Goal: Information Seeking & Learning: Find specific fact

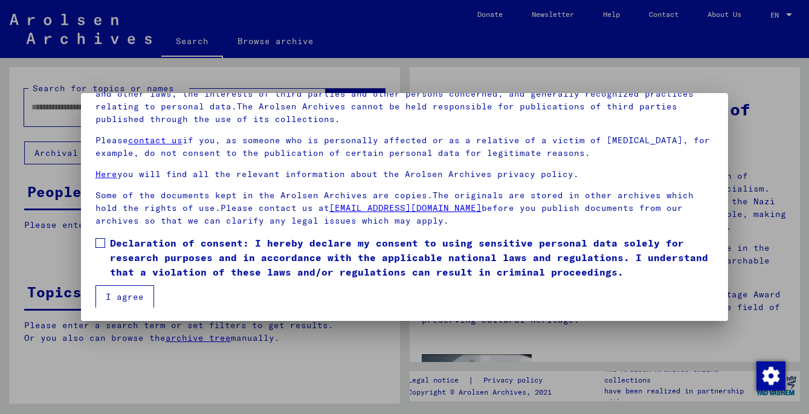
scroll to position [102, 0]
click at [99, 241] on span at bounding box center [101, 242] width 10 height 10
click at [137, 298] on button "I agree" at bounding box center [125, 295] width 59 height 23
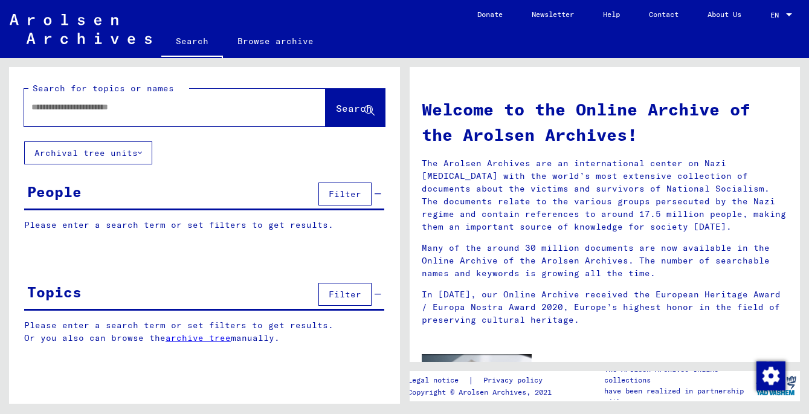
click at [59, 112] on input "text" at bounding box center [160, 107] width 258 height 13
click at [343, 119] on button "Search" at bounding box center [355, 107] width 59 height 37
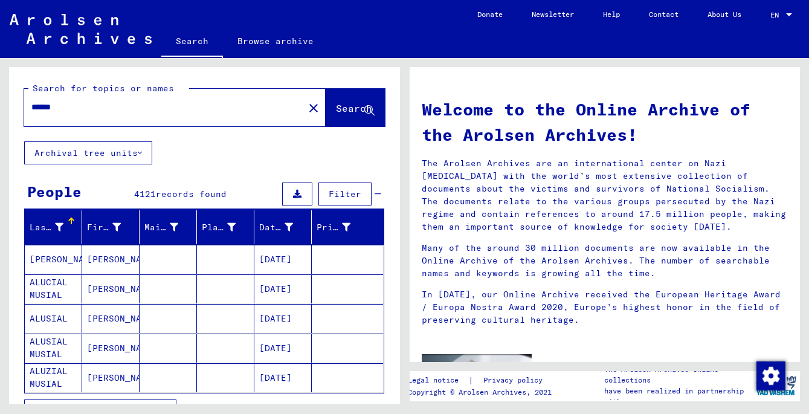
click at [80, 101] on div "******" at bounding box center [156, 107] width 265 height 27
click at [69, 109] on input "******" at bounding box center [160, 107] width 258 height 13
type input "**********"
click at [352, 109] on span "Search" at bounding box center [354, 108] width 36 height 12
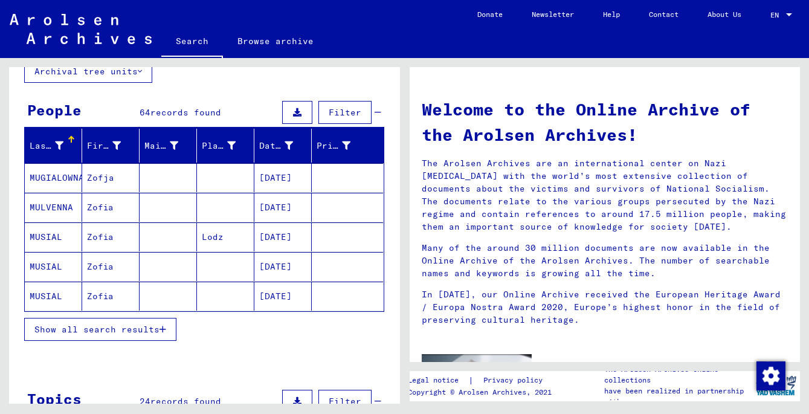
scroll to position [83, 0]
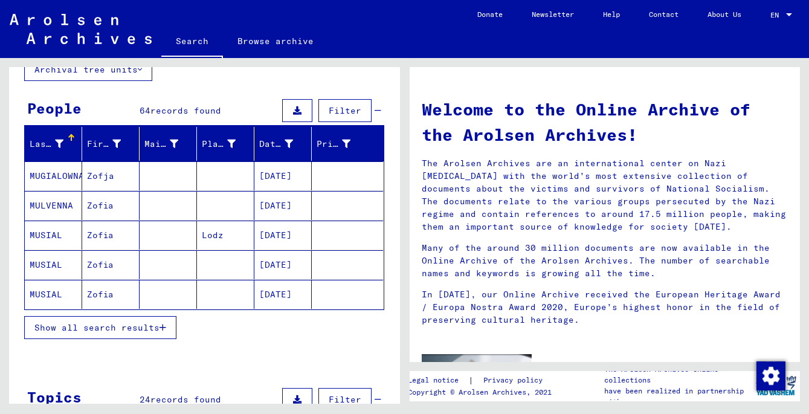
click at [157, 327] on span "Show all search results" at bounding box center [96, 327] width 125 height 11
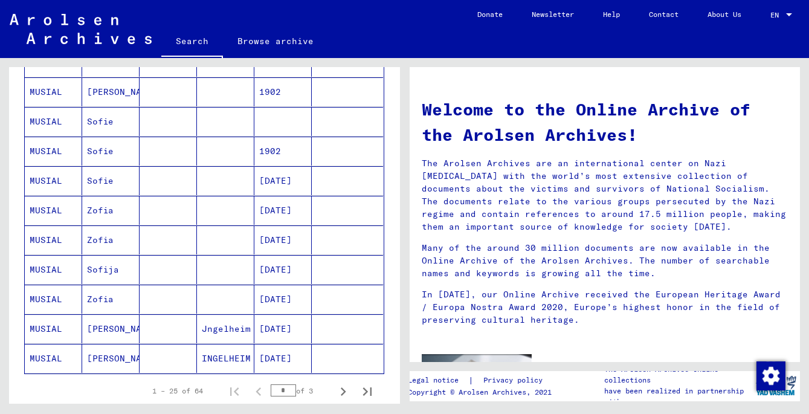
scroll to position [802, 0]
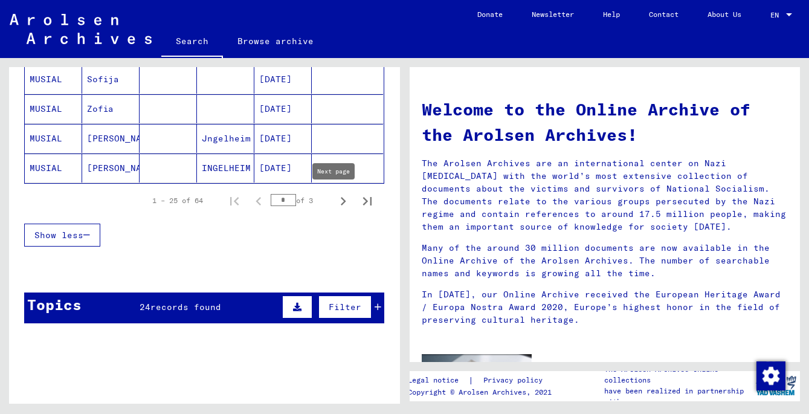
click at [337, 201] on icon "Next page" at bounding box center [343, 201] width 17 height 17
type input "*"
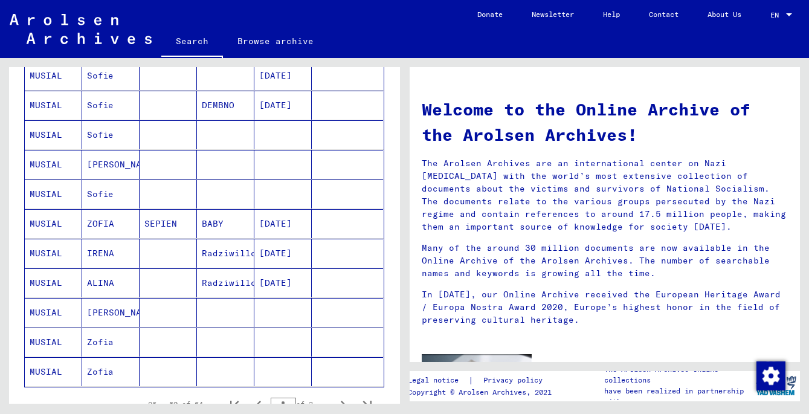
scroll to position [669, 0]
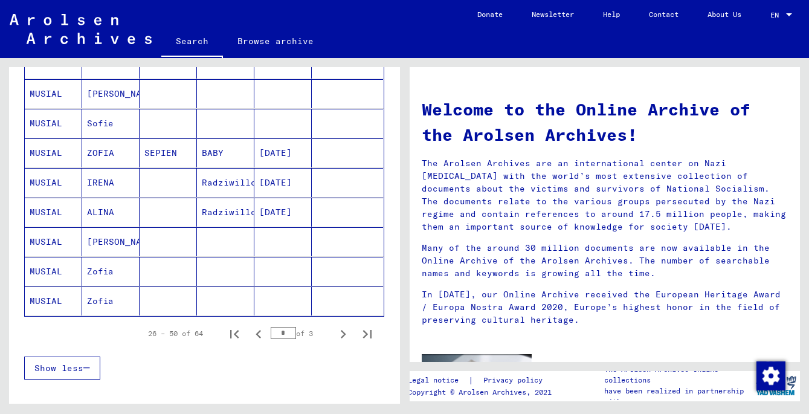
click at [44, 154] on mat-cell "MUSIAL" at bounding box center [53, 152] width 57 height 29
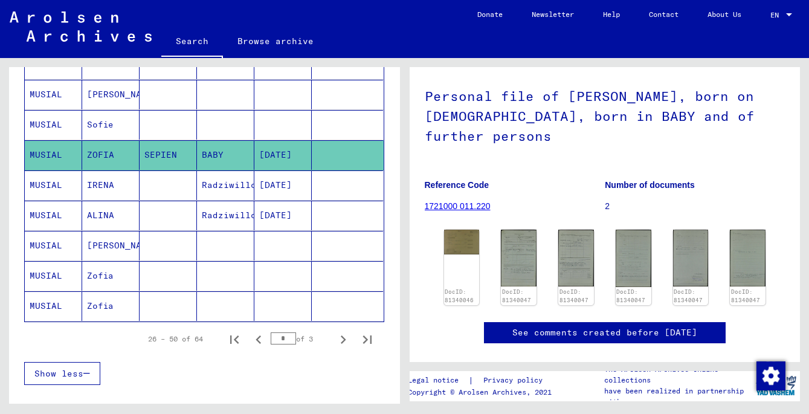
scroll to position [79, 0]
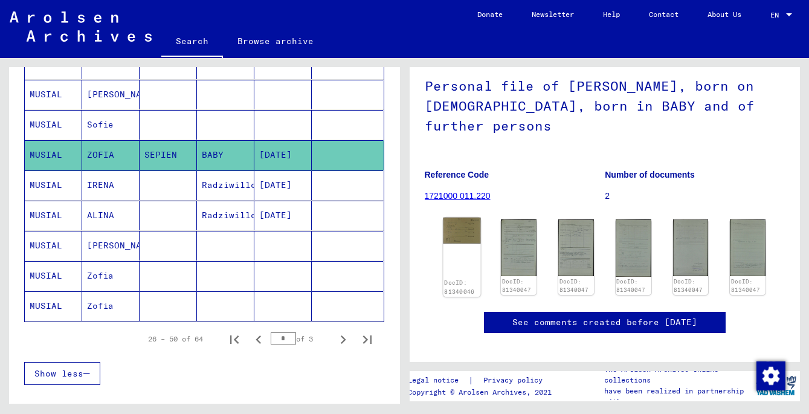
click at [455, 281] on div "DocID: 81340046" at bounding box center [461, 257] width 37 height 79
click at [461, 260] on div "DocID: 81340046" at bounding box center [461, 257] width 37 height 79
click at [524, 270] on img at bounding box center [519, 248] width 37 height 60
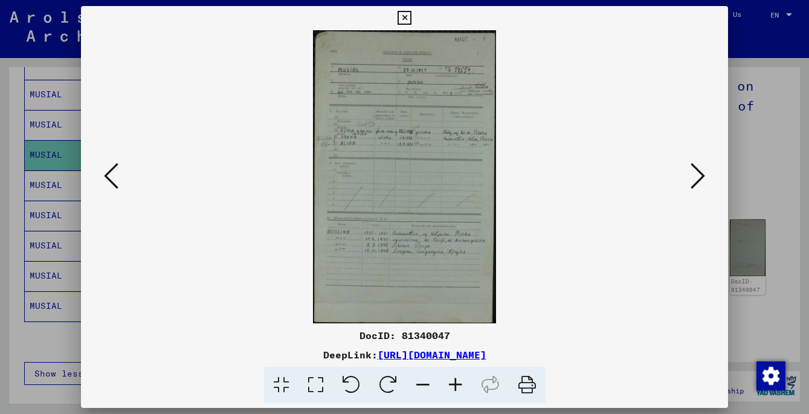
click at [458, 380] on icon at bounding box center [455, 385] width 33 height 37
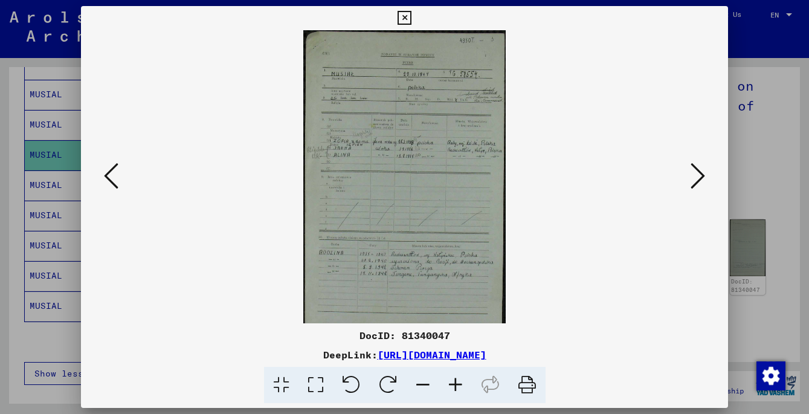
click at [457, 381] on icon at bounding box center [455, 385] width 33 height 37
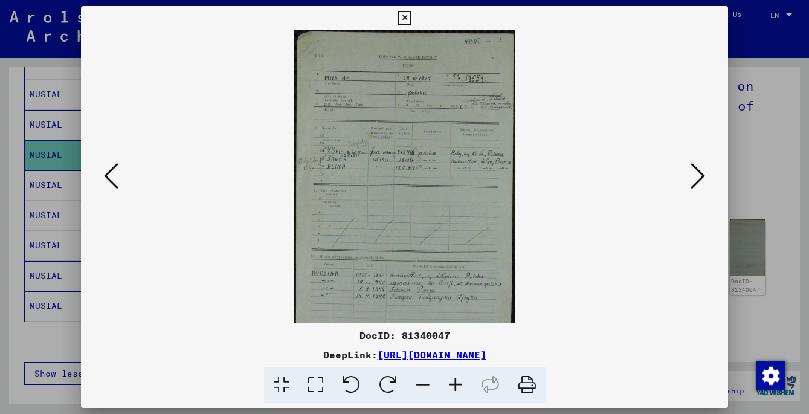
click at [457, 381] on icon at bounding box center [455, 385] width 33 height 37
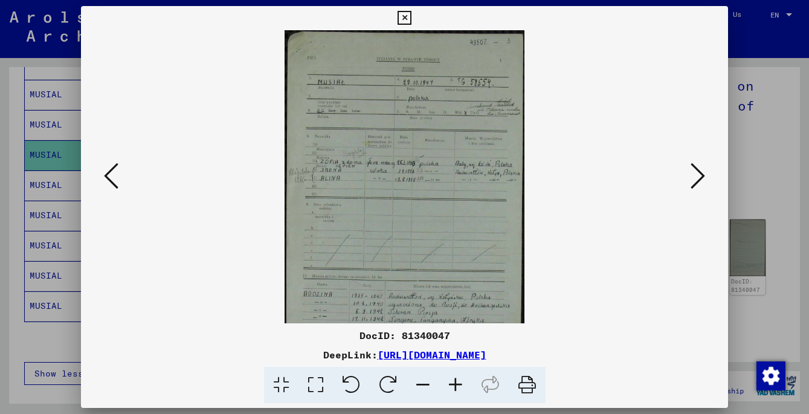
click at [457, 380] on icon at bounding box center [455, 385] width 33 height 37
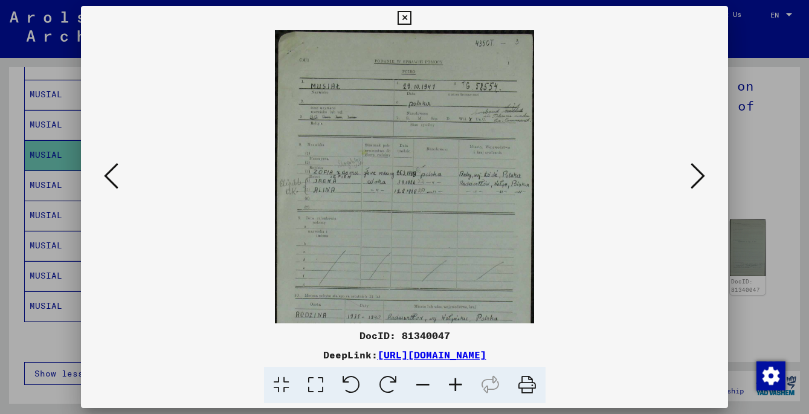
click at [107, 178] on icon at bounding box center [111, 175] width 15 height 29
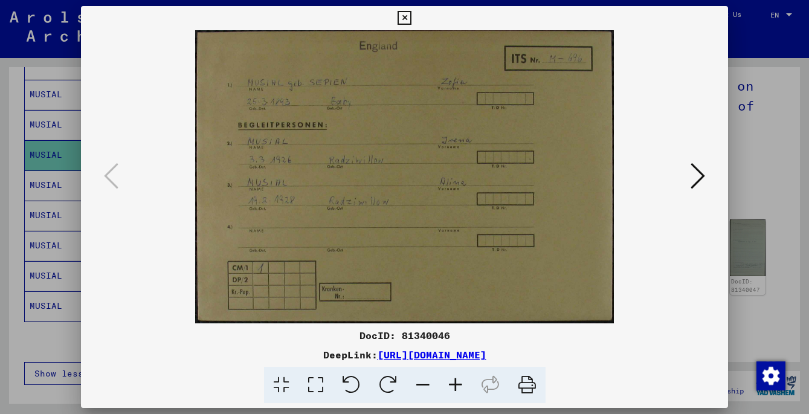
click at [698, 178] on icon at bounding box center [698, 175] width 15 height 29
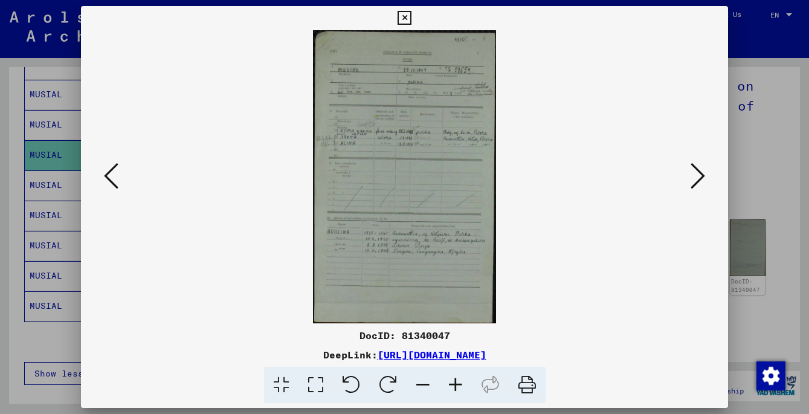
click at [456, 386] on icon at bounding box center [455, 385] width 33 height 37
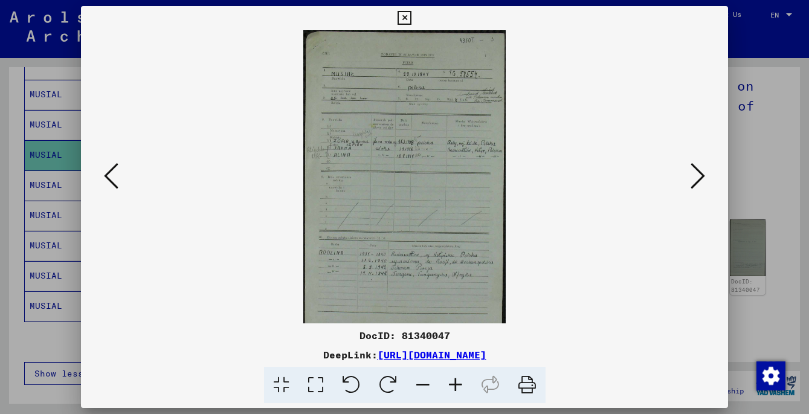
click at [455, 386] on icon at bounding box center [455, 385] width 33 height 37
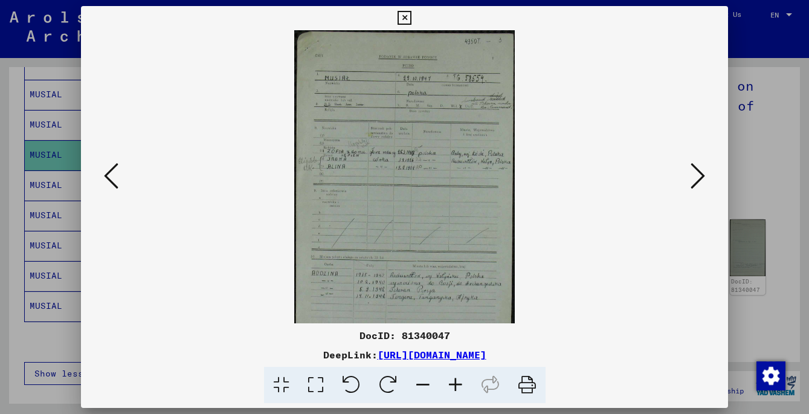
click at [455, 386] on icon at bounding box center [455, 385] width 33 height 37
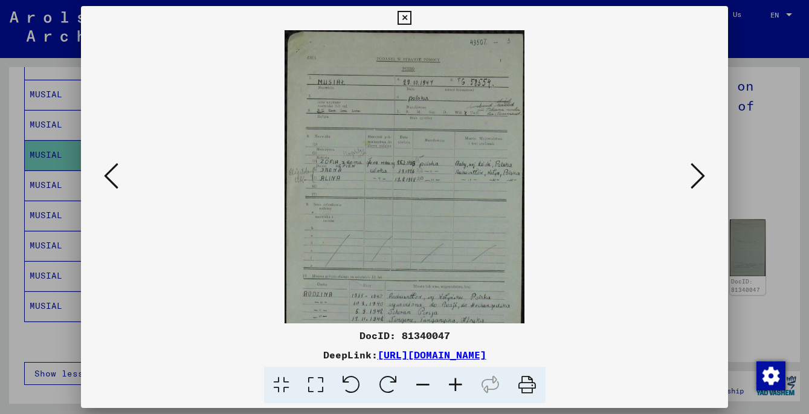
click at [114, 184] on icon at bounding box center [111, 175] width 15 height 29
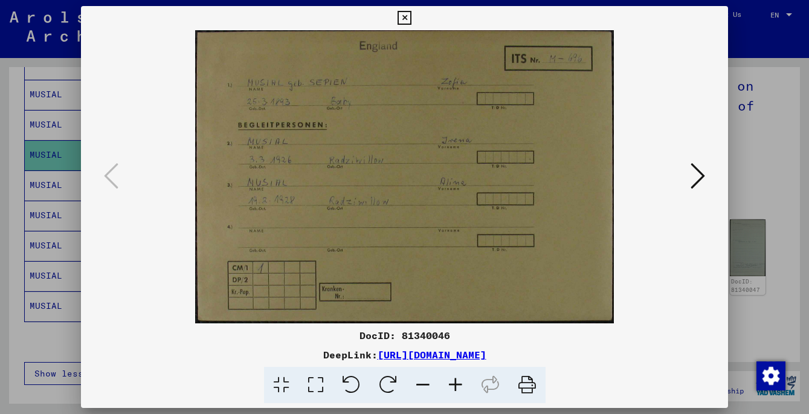
click at [700, 179] on icon at bounding box center [698, 175] width 15 height 29
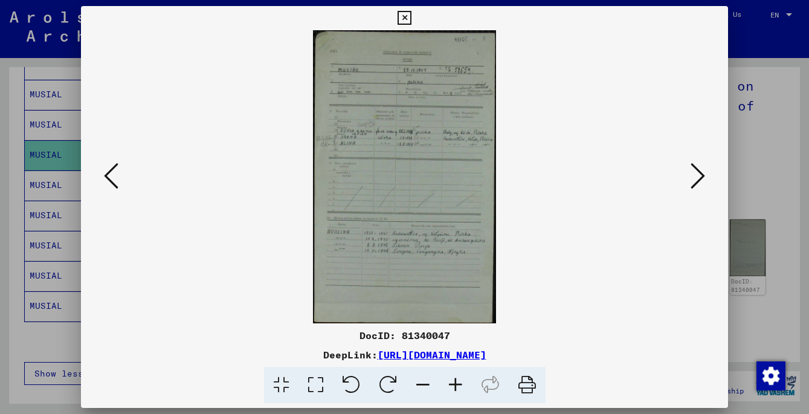
click at [458, 386] on icon at bounding box center [455, 385] width 33 height 37
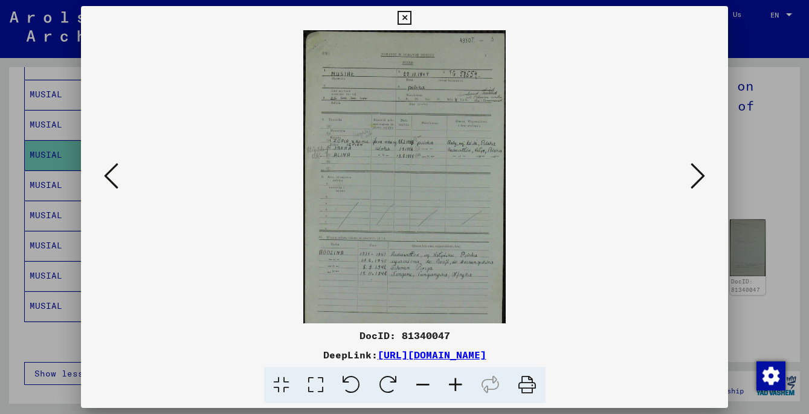
click at [458, 386] on icon at bounding box center [455, 385] width 33 height 37
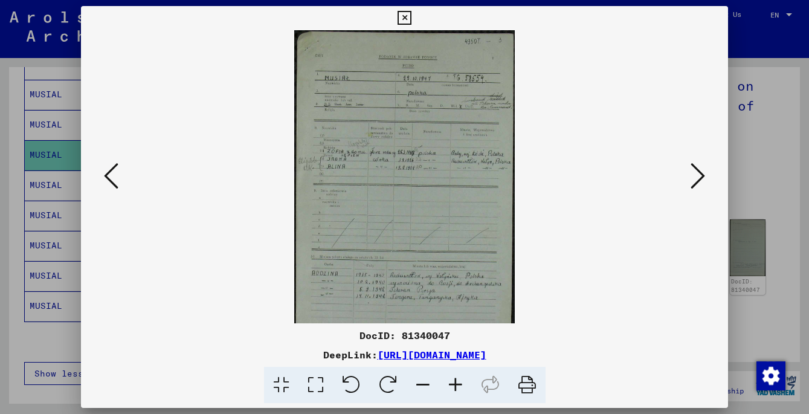
click at [458, 386] on icon at bounding box center [455, 385] width 33 height 37
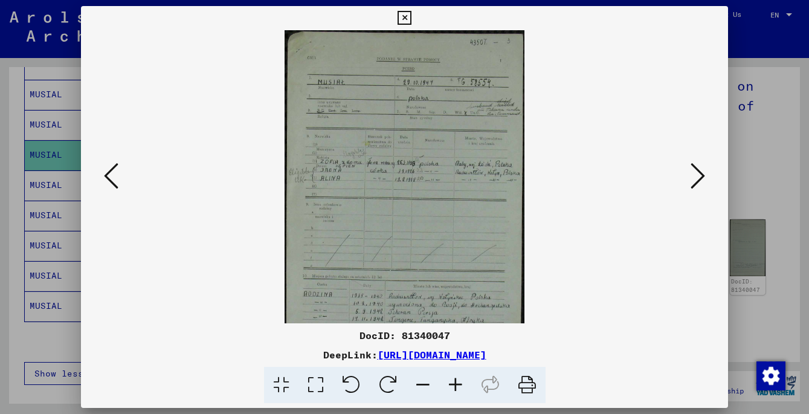
click at [700, 180] on icon at bounding box center [698, 175] width 15 height 29
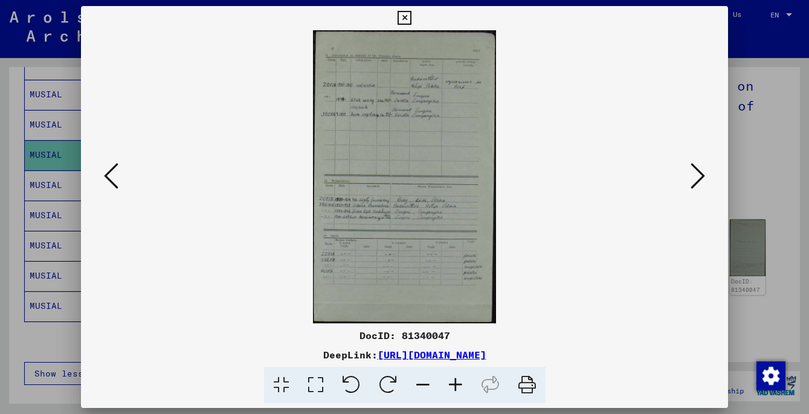
click at [458, 383] on icon at bounding box center [455, 385] width 33 height 37
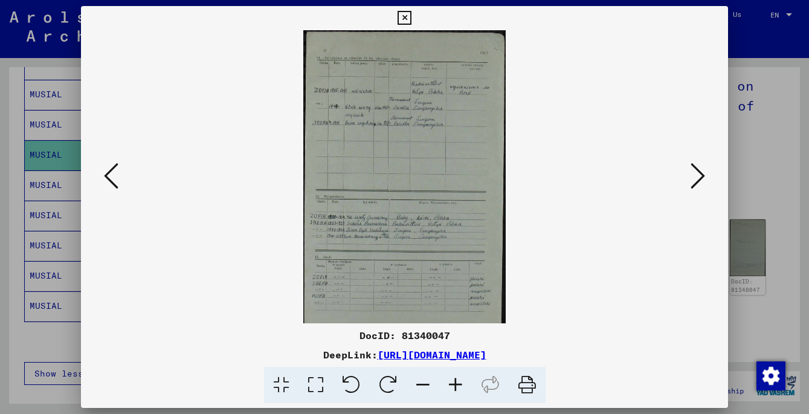
click at [458, 383] on icon at bounding box center [455, 385] width 33 height 37
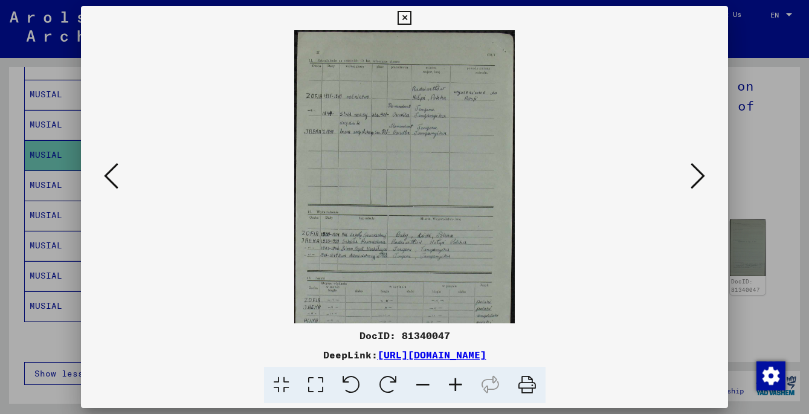
click at [458, 383] on icon at bounding box center [455, 385] width 33 height 37
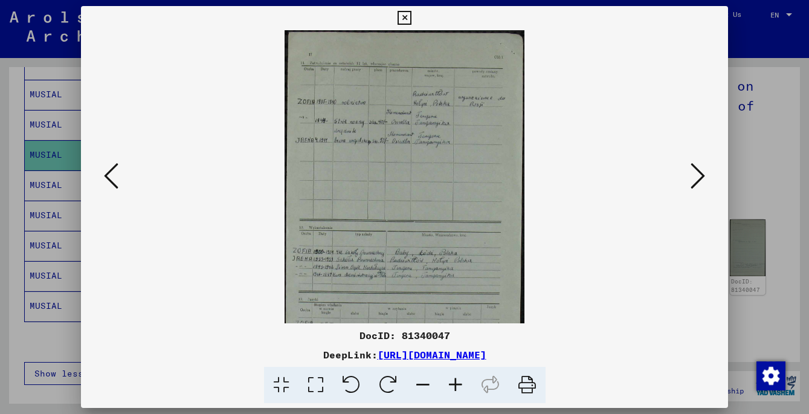
click at [458, 383] on icon at bounding box center [455, 385] width 33 height 37
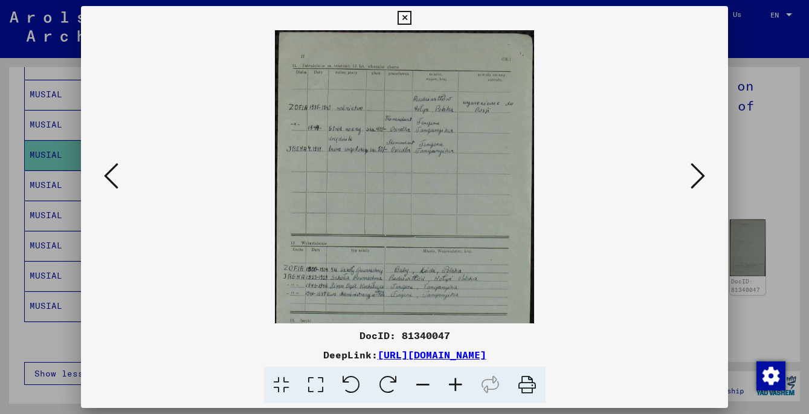
click at [458, 383] on icon at bounding box center [455, 385] width 33 height 37
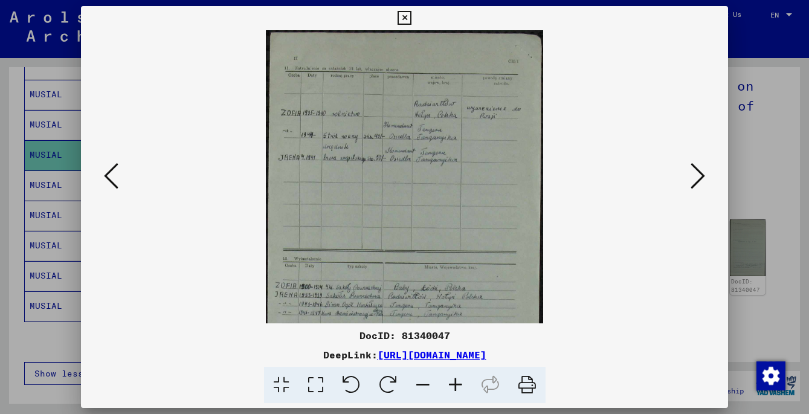
click at [458, 383] on icon at bounding box center [455, 385] width 33 height 37
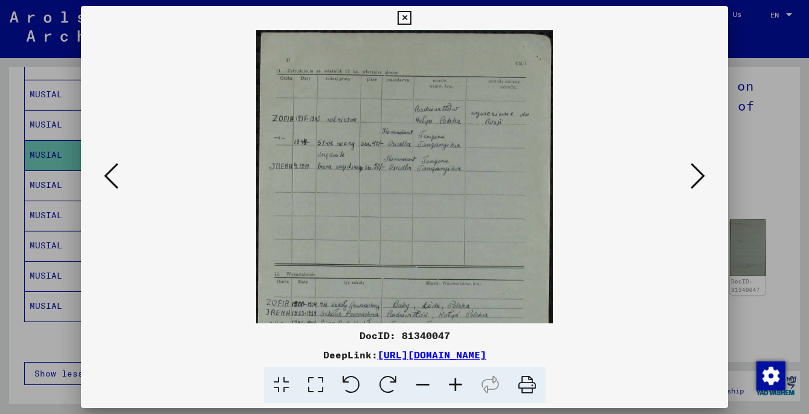
click at [458, 383] on icon at bounding box center [455, 385] width 33 height 37
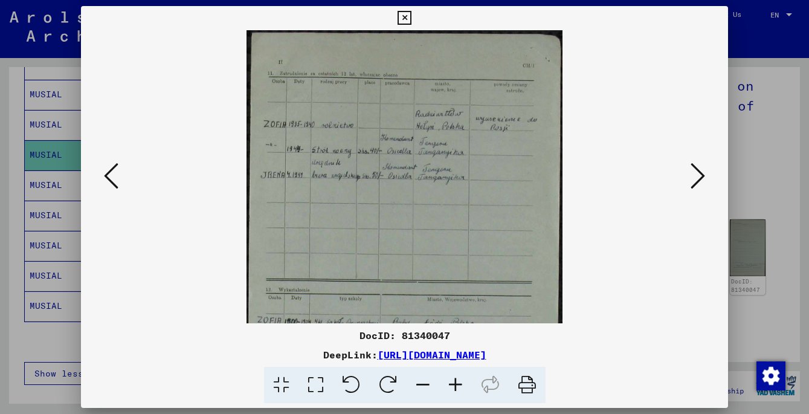
click at [458, 383] on icon at bounding box center [455, 385] width 33 height 37
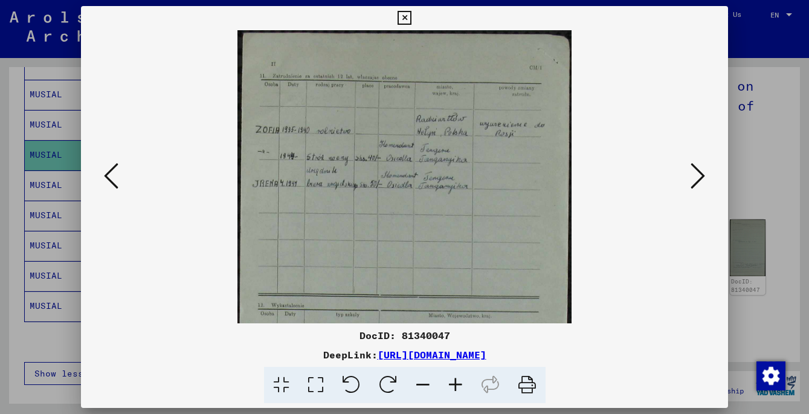
click at [458, 383] on icon at bounding box center [455, 385] width 33 height 37
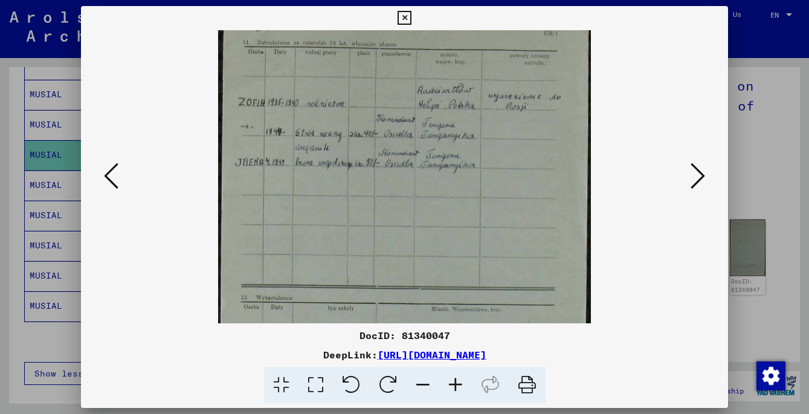
scroll to position [34, 0]
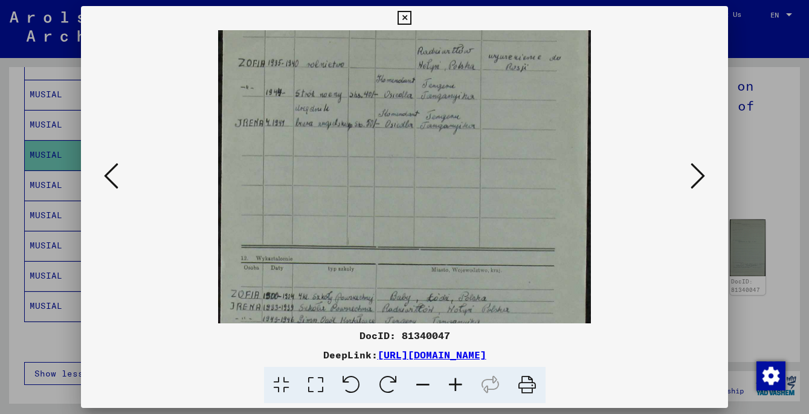
drag, startPoint x: 640, startPoint y: 256, endPoint x: 646, endPoint y: 179, distance: 77.7
click at [646, 179] on viewer-one-image at bounding box center [404, 98] width 565 height 293
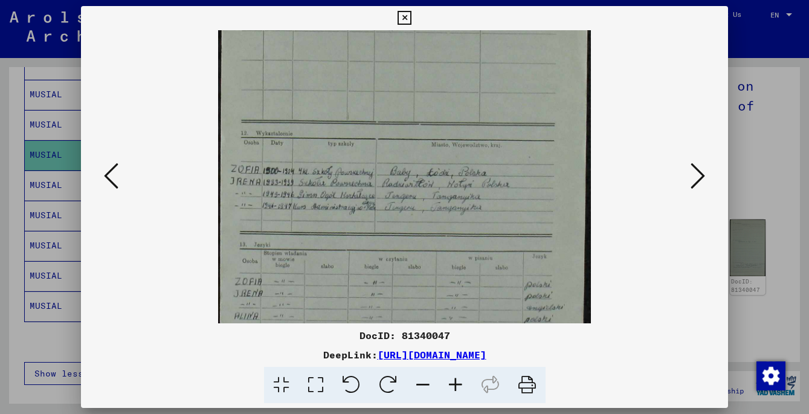
scroll to position [268, 0]
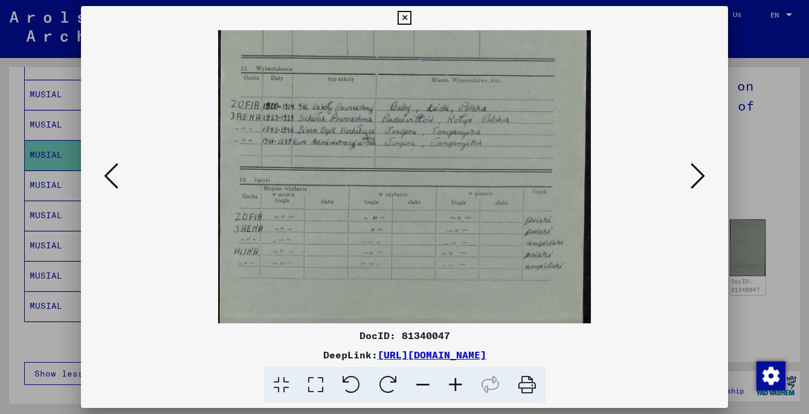
drag, startPoint x: 626, startPoint y: 262, endPoint x: 672, endPoint y: 73, distance: 194.7
click at [672, 73] on div at bounding box center [404, 176] width 565 height 293
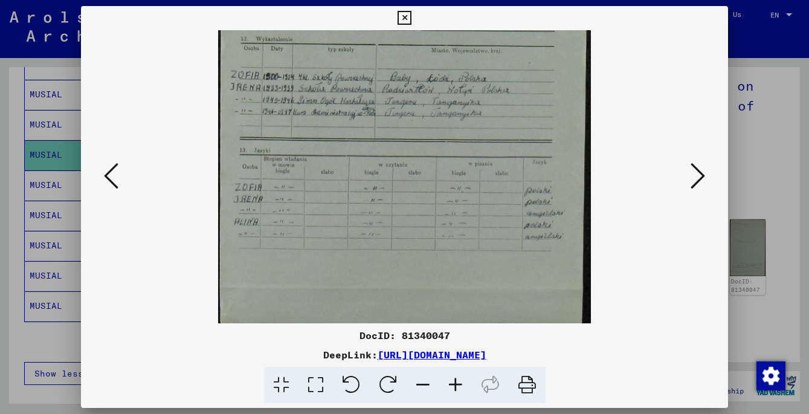
scroll to position [274, 0]
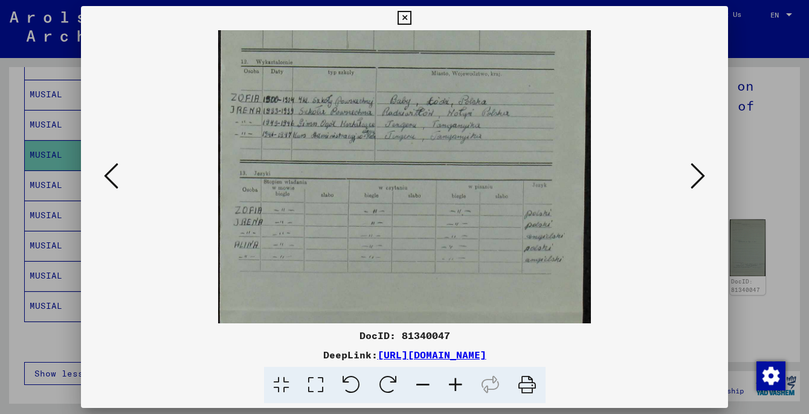
drag, startPoint x: 627, startPoint y: 181, endPoint x: 625, endPoint y: 157, distance: 23.7
click at [625, 157] on div at bounding box center [404, 176] width 565 height 293
click at [700, 178] on icon at bounding box center [698, 175] width 15 height 29
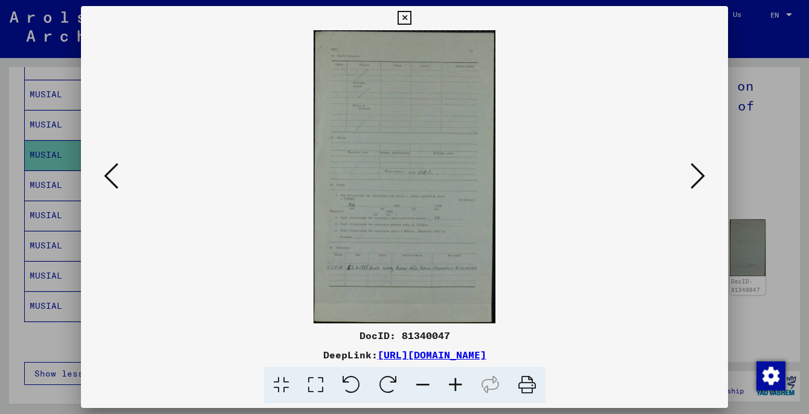
drag, startPoint x: 599, startPoint y: 221, endPoint x: 608, endPoint y: 144, distance: 77.2
click at [608, 142] on viewer-one-image at bounding box center [404, 176] width 565 height 293
click at [457, 381] on icon at bounding box center [455, 385] width 33 height 37
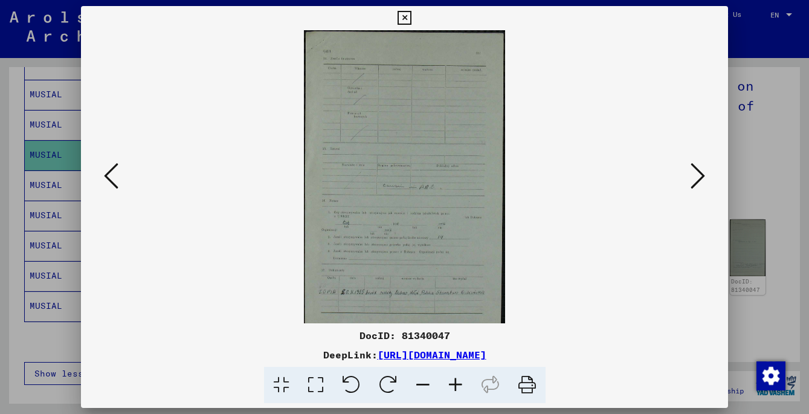
click at [456, 381] on icon at bounding box center [455, 385] width 33 height 37
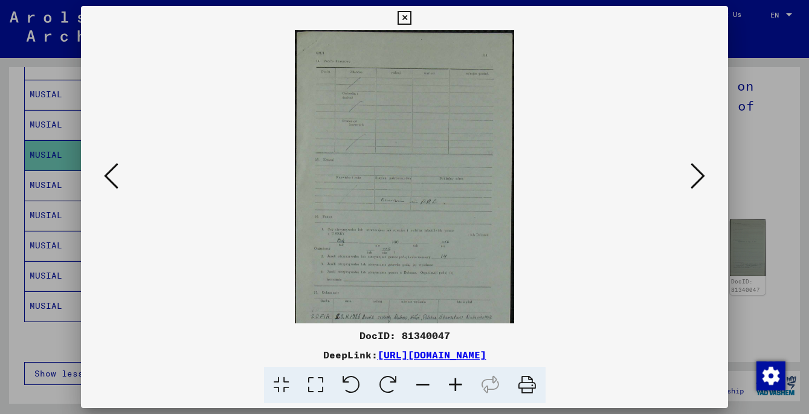
click at [456, 380] on icon at bounding box center [455, 385] width 33 height 37
click at [455, 380] on icon at bounding box center [455, 385] width 33 height 37
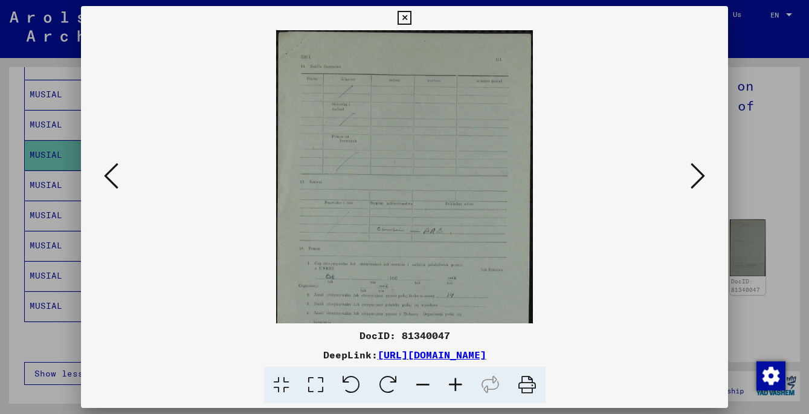
click at [456, 380] on icon at bounding box center [455, 385] width 33 height 37
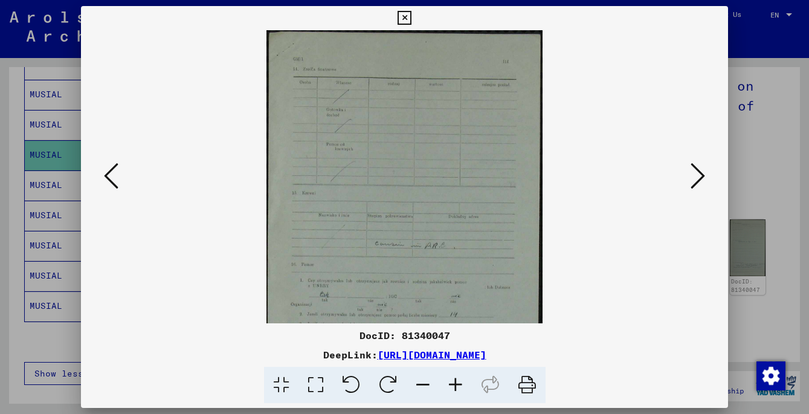
click at [456, 380] on icon at bounding box center [455, 385] width 33 height 37
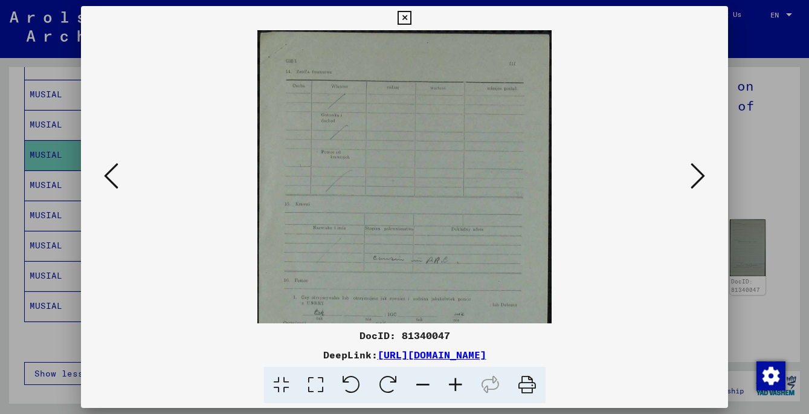
click at [456, 380] on icon at bounding box center [455, 385] width 33 height 37
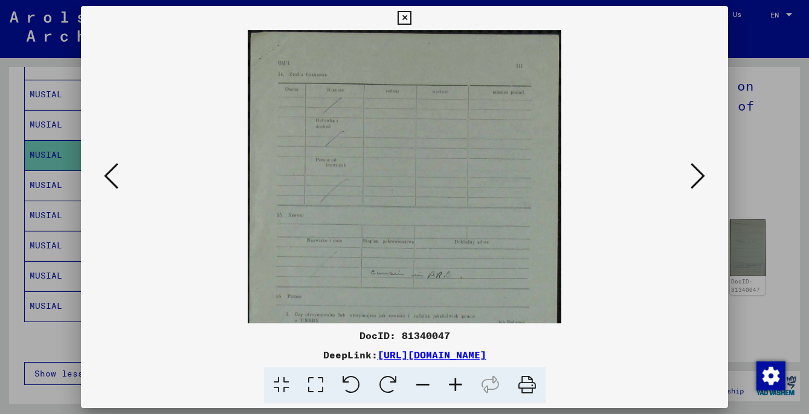
click at [456, 380] on icon at bounding box center [455, 385] width 33 height 37
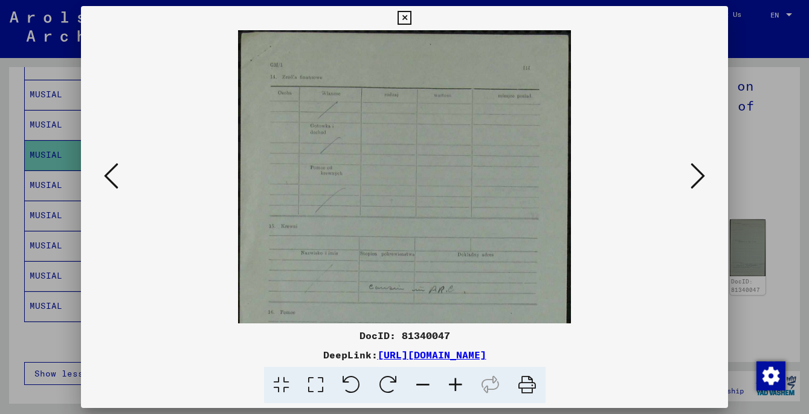
click at [456, 380] on icon at bounding box center [455, 385] width 33 height 37
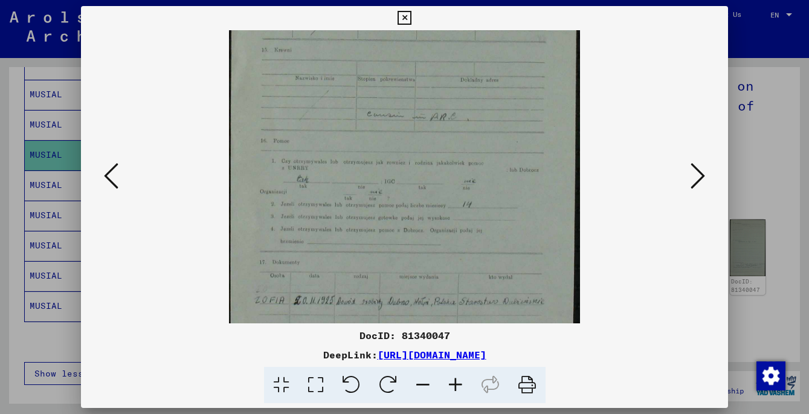
scroll to position [188, 0]
drag, startPoint x: 627, startPoint y: 276, endPoint x: 643, endPoint y: 101, distance: 175.5
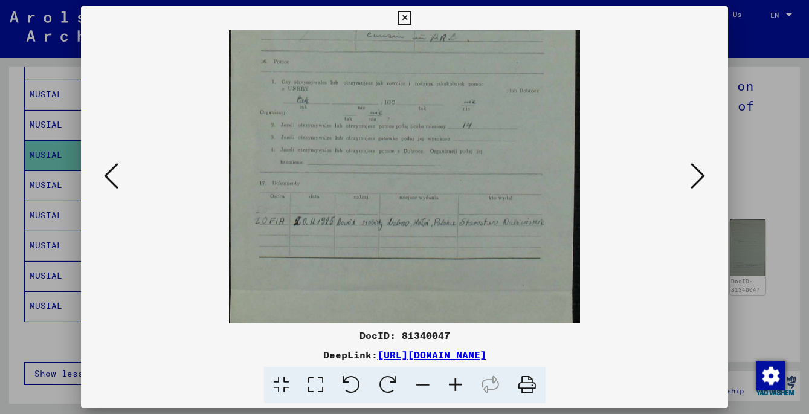
scroll to position [267, 0]
drag, startPoint x: 617, startPoint y: 265, endPoint x: 625, endPoint y: 186, distance: 79.6
click at [625, 186] on div at bounding box center [404, 176] width 565 height 293
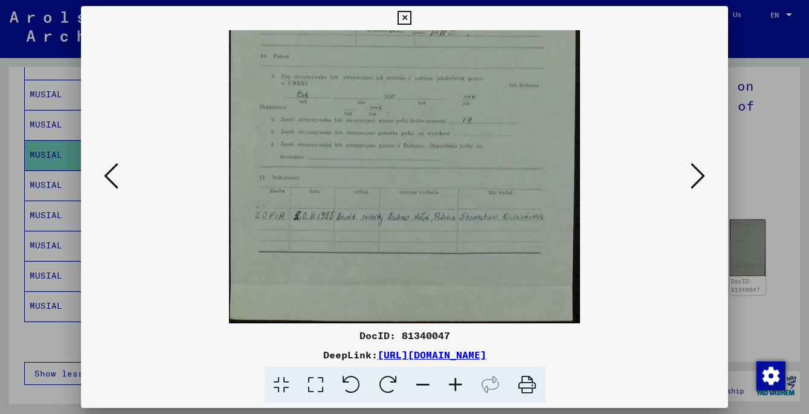
drag, startPoint x: 635, startPoint y: 221, endPoint x: 637, endPoint y: 184, distance: 37.5
click at [637, 184] on div at bounding box center [404, 176] width 565 height 293
click at [700, 180] on icon at bounding box center [698, 175] width 15 height 29
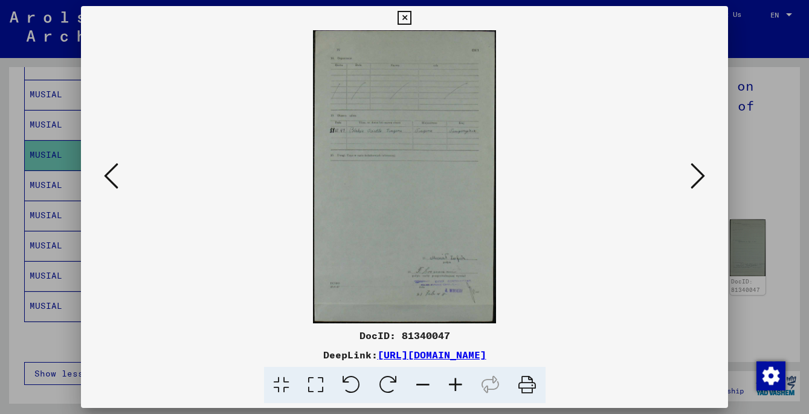
click at [453, 384] on icon at bounding box center [455, 385] width 33 height 37
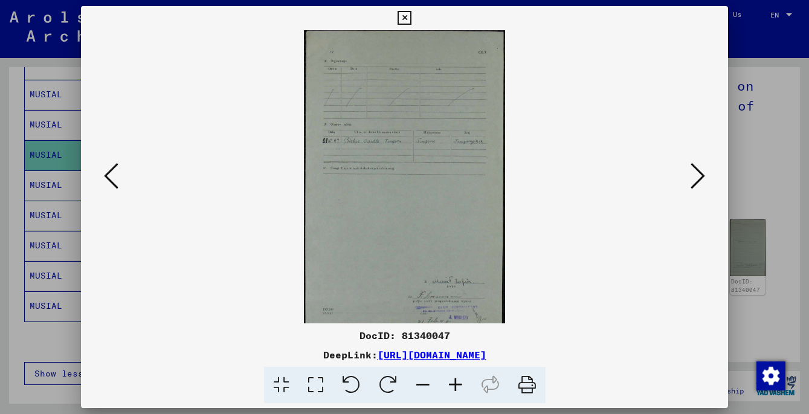
click at [453, 384] on icon at bounding box center [455, 385] width 33 height 37
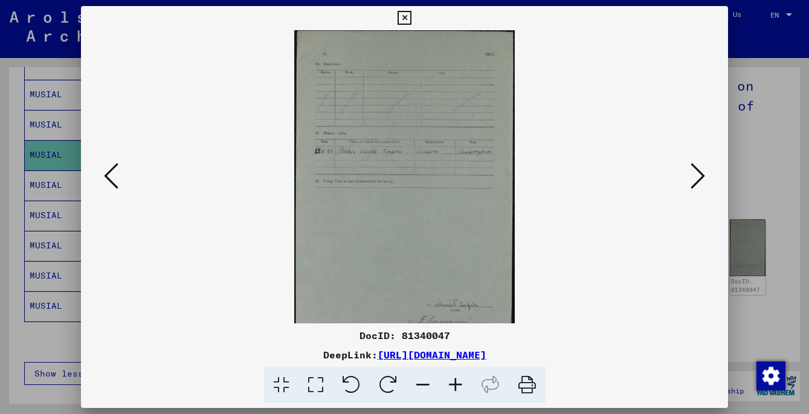
click at [453, 384] on icon at bounding box center [455, 385] width 33 height 37
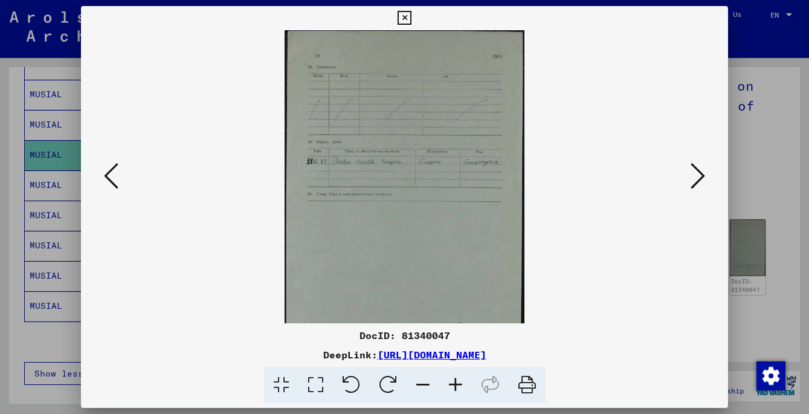
click at [453, 384] on icon at bounding box center [455, 385] width 33 height 37
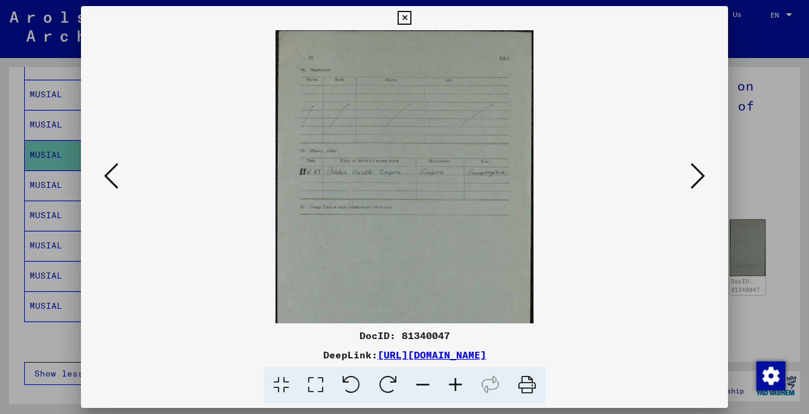
click at [453, 384] on icon at bounding box center [455, 385] width 33 height 37
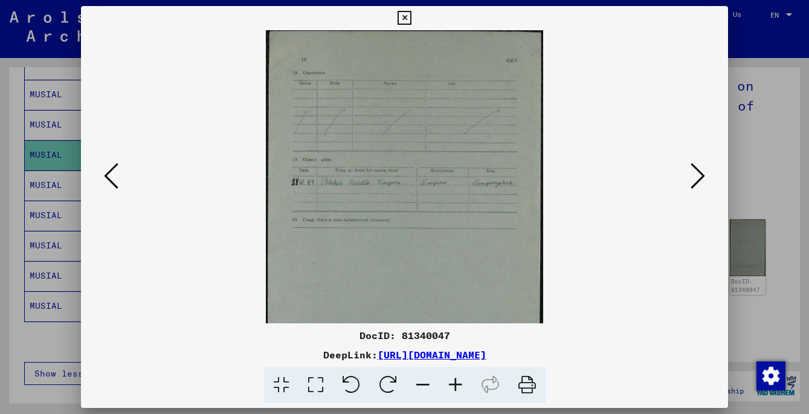
click at [453, 384] on icon at bounding box center [455, 385] width 33 height 37
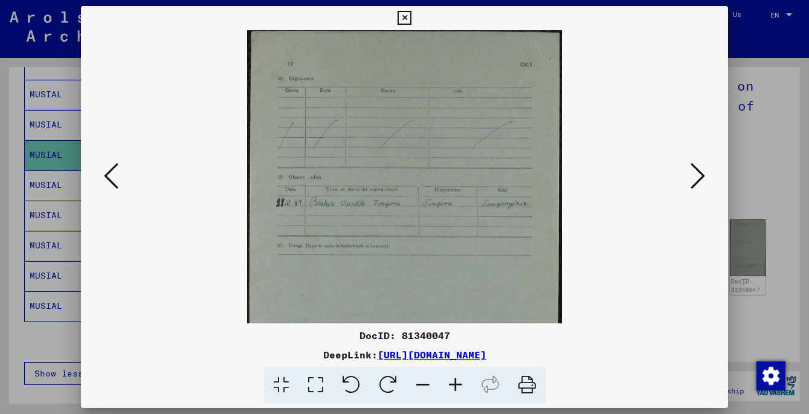
click at [454, 384] on icon at bounding box center [455, 385] width 33 height 37
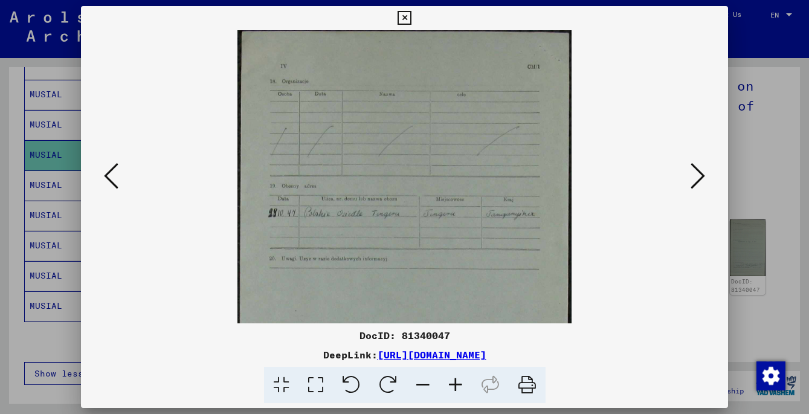
click at [454, 384] on icon at bounding box center [455, 385] width 33 height 37
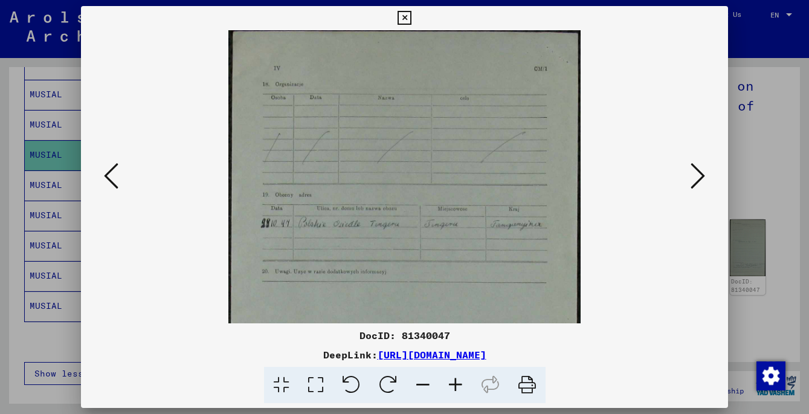
click at [454, 384] on icon at bounding box center [455, 385] width 33 height 37
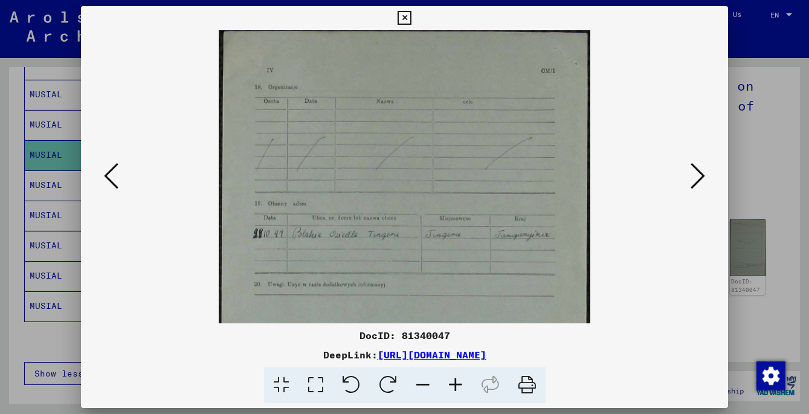
click at [698, 180] on icon at bounding box center [698, 175] width 15 height 29
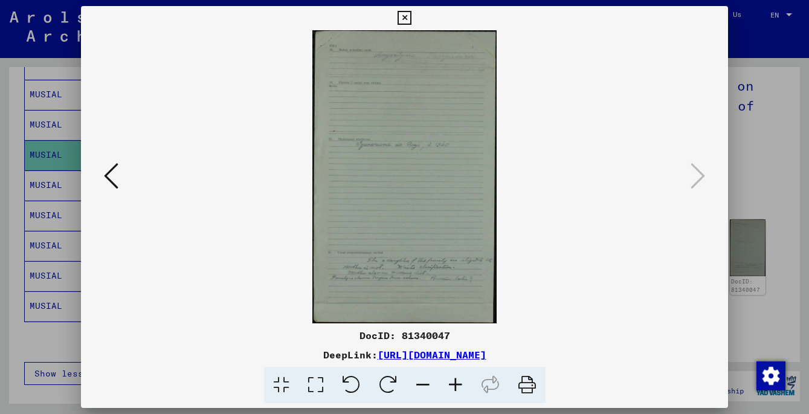
click at [457, 381] on icon at bounding box center [455, 385] width 33 height 37
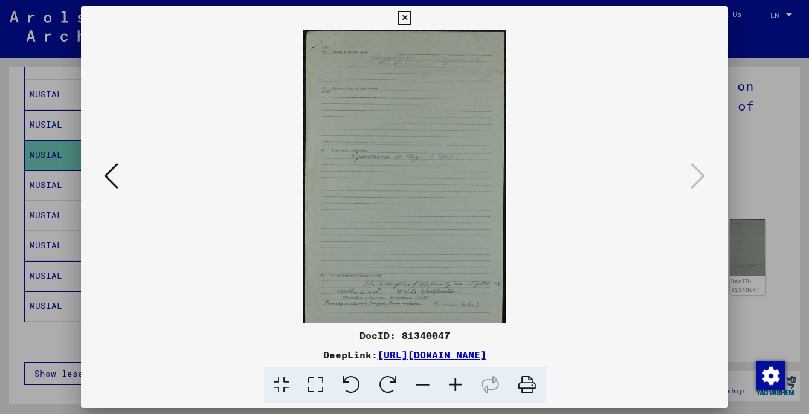
click at [457, 381] on icon at bounding box center [455, 385] width 33 height 37
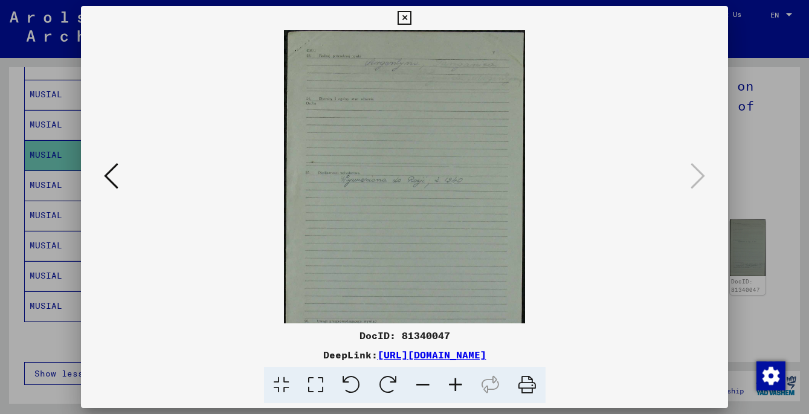
click at [457, 381] on icon at bounding box center [455, 385] width 33 height 37
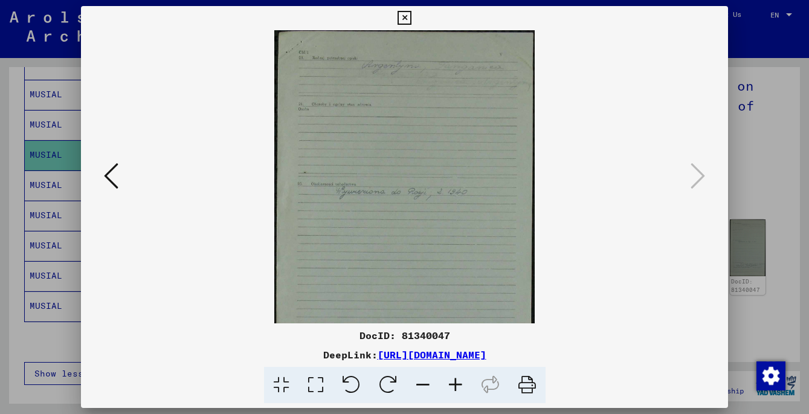
click at [457, 381] on icon at bounding box center [455, 385] width 33 height 37
click at [457, 380] on icon at bounding box center [455, 385] width 33 height 37
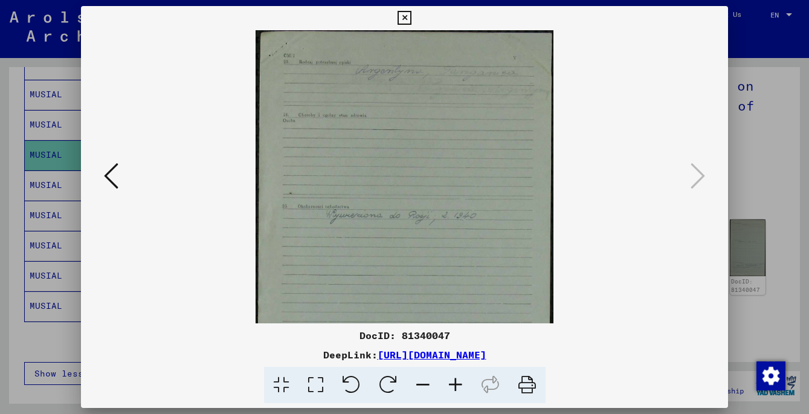
click at [457, 380] on icon at bounding box center [455, 385] width 33 height 37
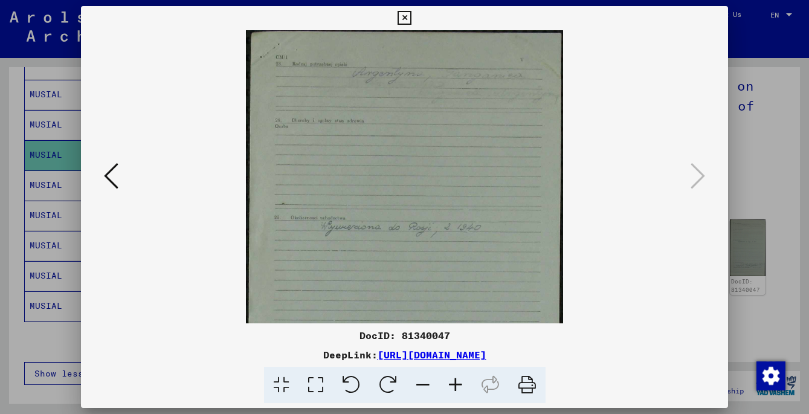
click at [457, 380] on icon at bounding box center [455, 385] width 33 height 37
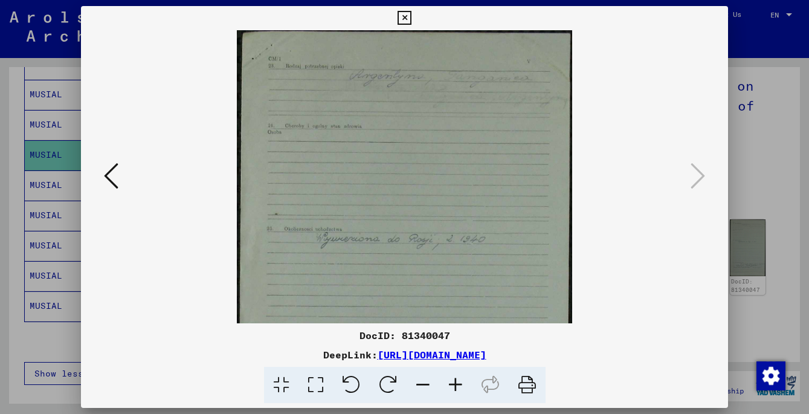
click at [457, 380] on icon at bounding box center [455, 385] width 33 height 37
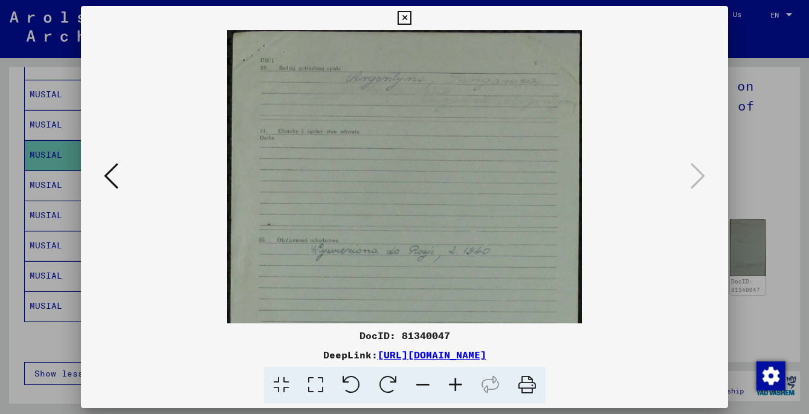
click at [456, 380] on icon at bounding box center [455, 385] width 33 height 37
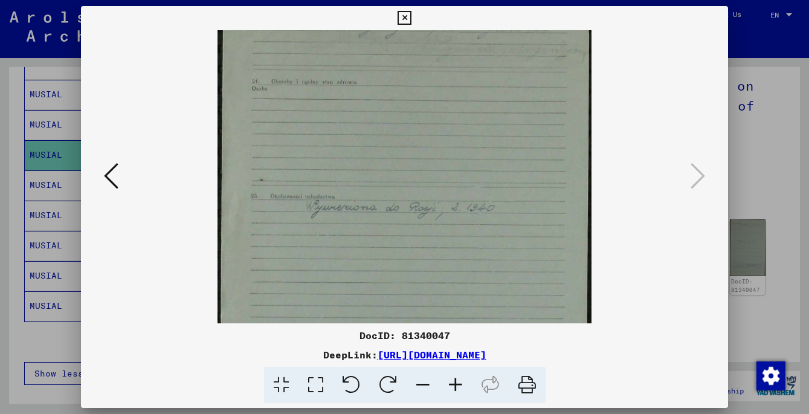
scroll to position [56, 0]
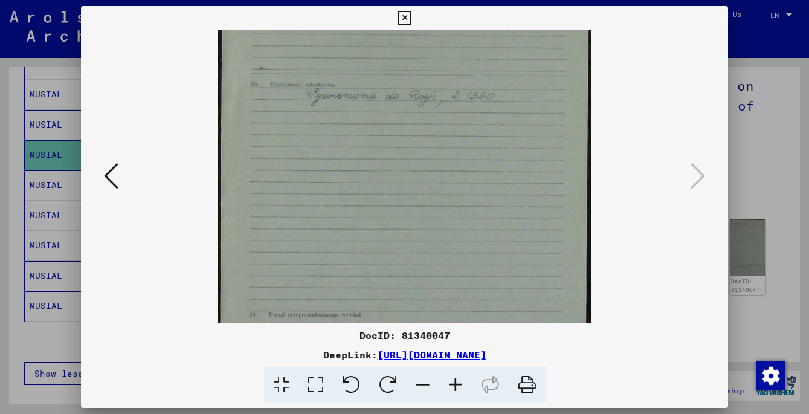
drag, startPoint x: 505, startPoint y: 215, endPoint x: 559, endPoint y: 89, distance: 136.8
click at [566, 51] on img at bounding box center [405, 160] width 374 height 595
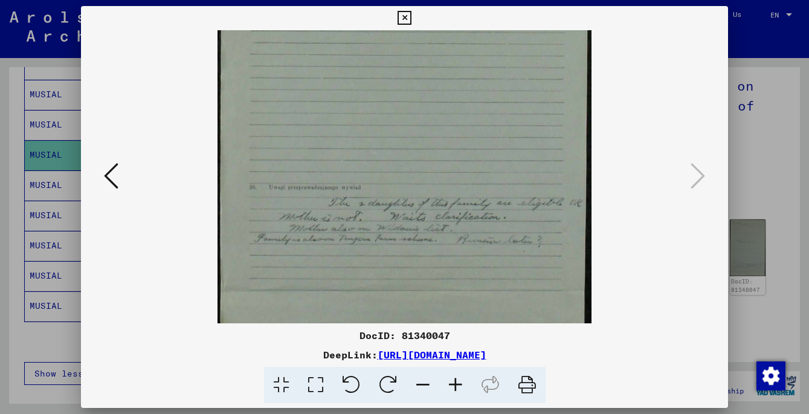
scroll to position [302, 0]
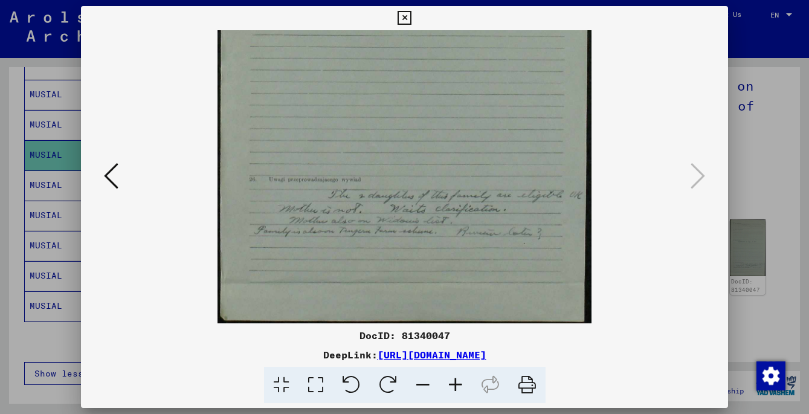
drag, startPoint x: 512, startPoint y: 265, endPoint x: 514, endPoint y: 121, distance: 144.5
click at [514, 121] on img at bounding box center [405, 25] width 374 height 595
click at [115, 184] on icon at bounding box center [111, 175] width 15 height 29
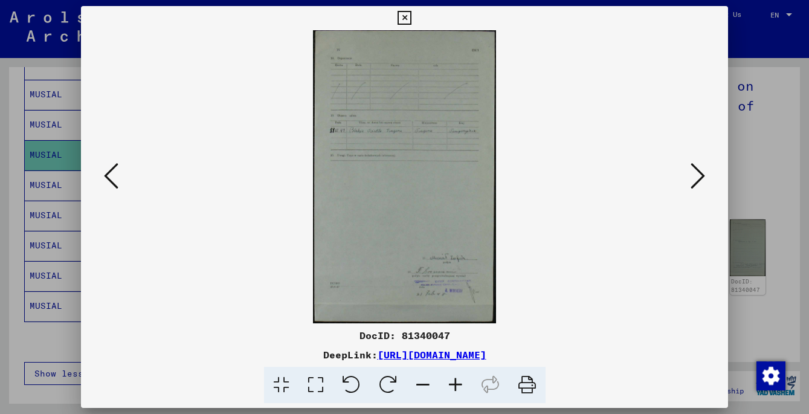
drag, startPoint x: 459, startPoint y: 201, endPoint x: 449, endPoint y: 271, distance: 71.5
click at [449, 271] on img at bounding box center [404, 176] width 183 height 293
click at [455, 383] on icon at bounding box center [455, 385] width 33 height 37
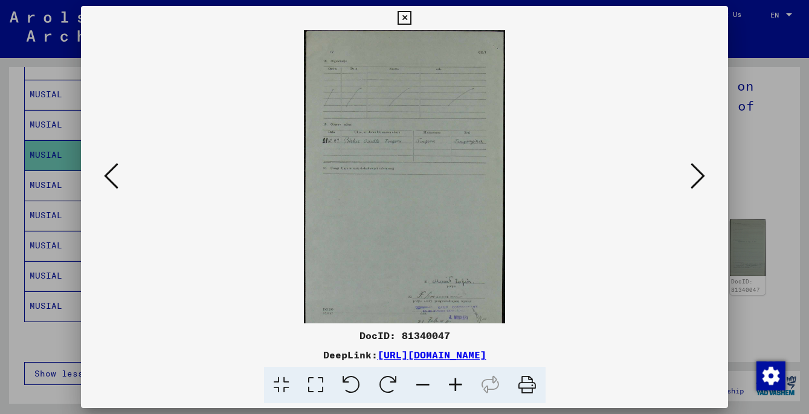
click at [455, 383] on icon at bounding box center [455, 385] width 33 height 37
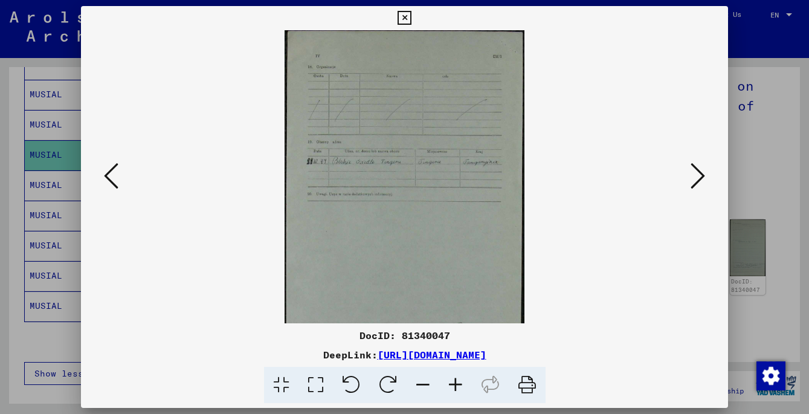
click at [455, 384] on icon at bounding box center [455, 385] width 33 height 37
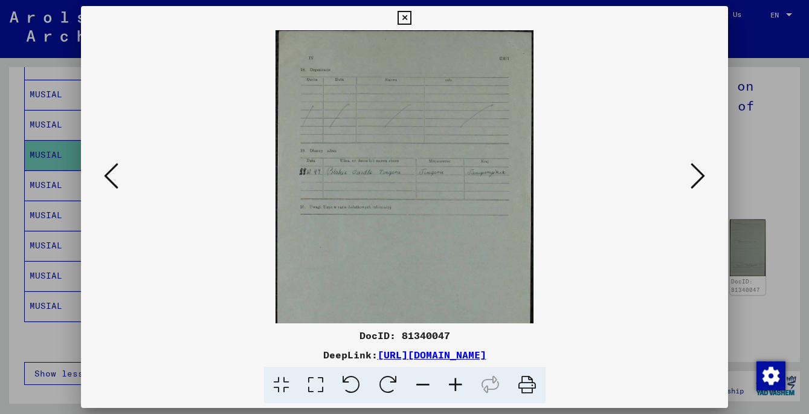
click at [454, 384] on icon at bounding box center [455, 385] width 33 height 37
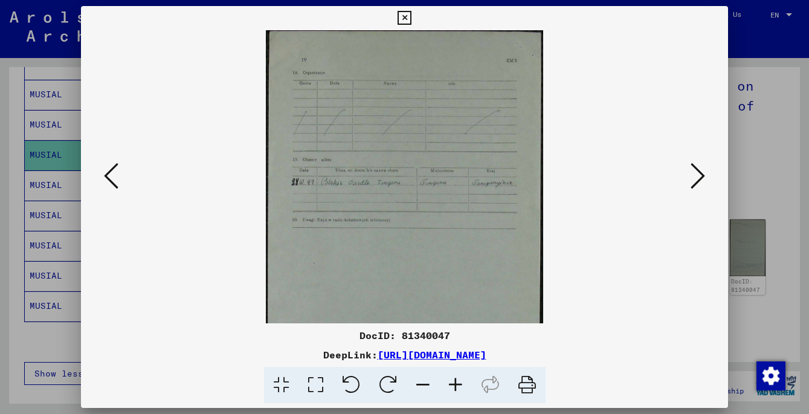
click at [453, 384] on icon at bounding box center [455, 385] width 33 height 37
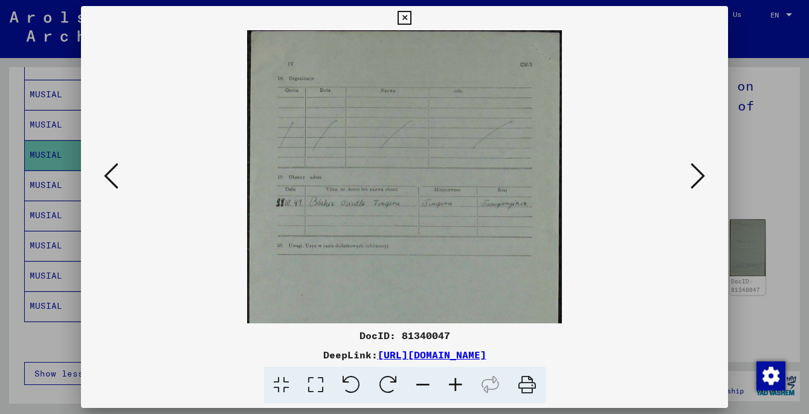
click at [452, 385] on icon at bounding box center [455, 385] width 33 height 37
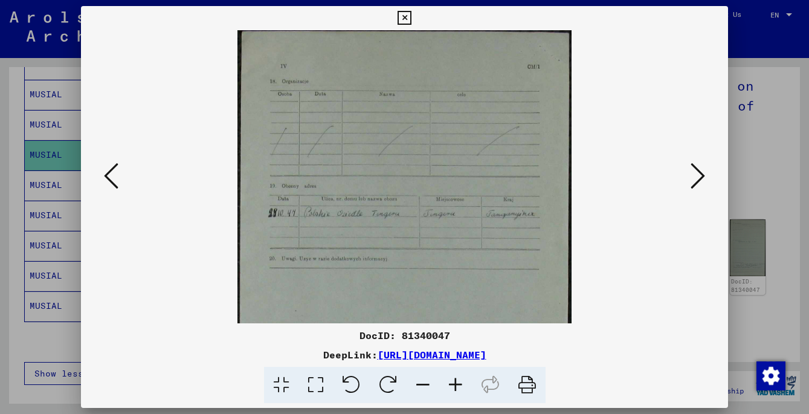
click at [452, 385] on icon at bounding box center [455, 385] width 33 height 37
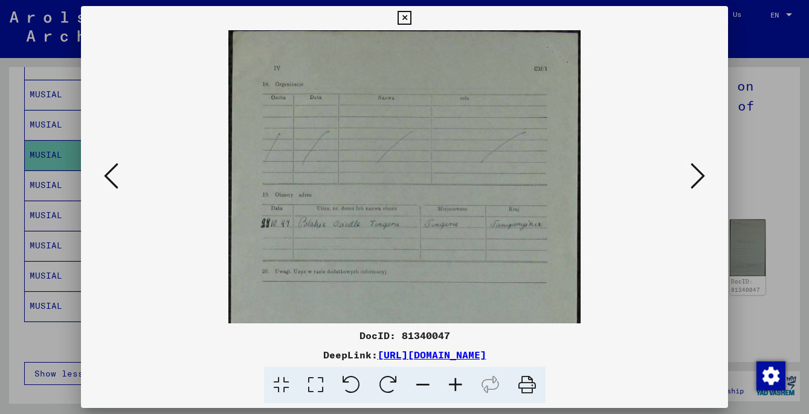
click at [452, 385] on icon at bounding box center [455, 385] width 33 height 37
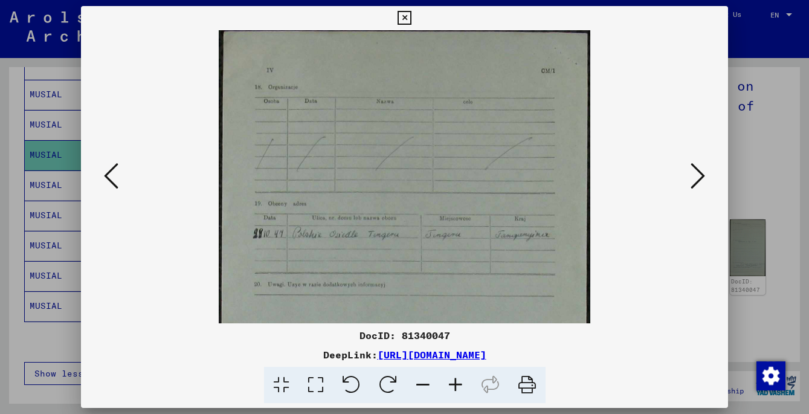
click at [457, 384] on icon at bounding box center [455, 385] width 33 height 37
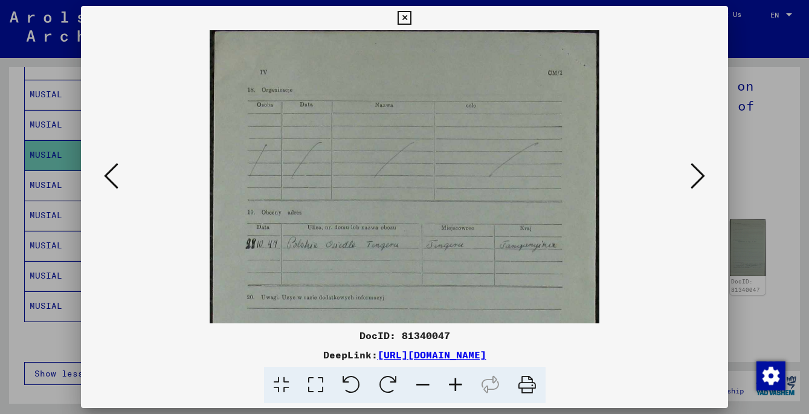
click at [456, 384] on icon at bounding box center [455, 385] width 33 height 37
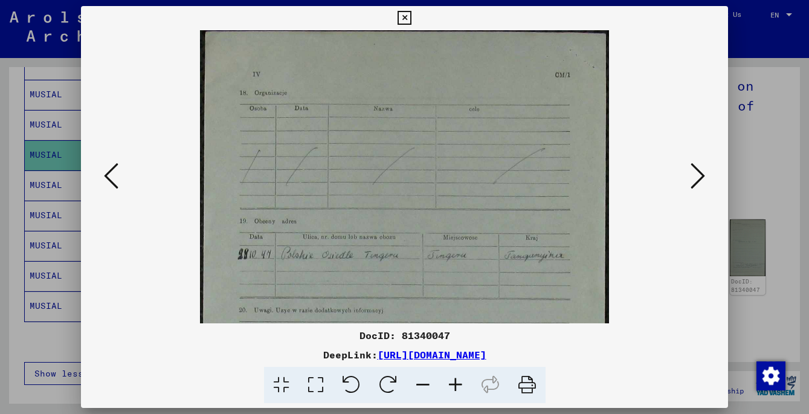
click at [456, 384] on icon at bounding box center [455, 385] width 33 height 37
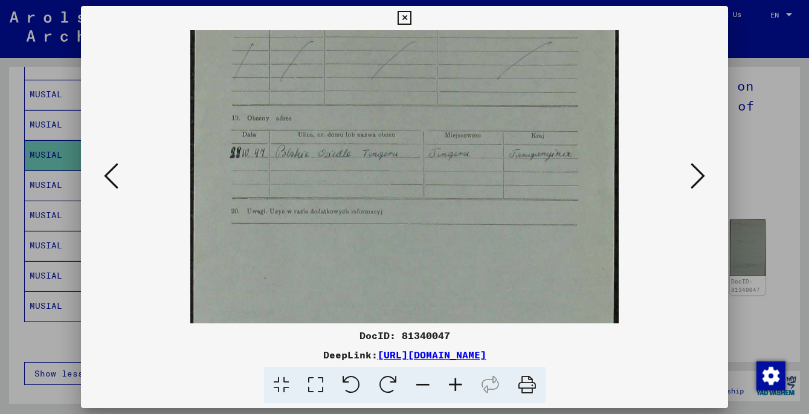
scroll to position [112, 0]
drag, startPoint x: 371, startPoint y: 291, endPoint x: 415, endPoint y: 180, distance: 120.2
click at [415, 180] on img at bounding box center [404, 261] width 428 height 686
click at [455, 384] on icon at bounding box center [455, 385] width 33 height 37
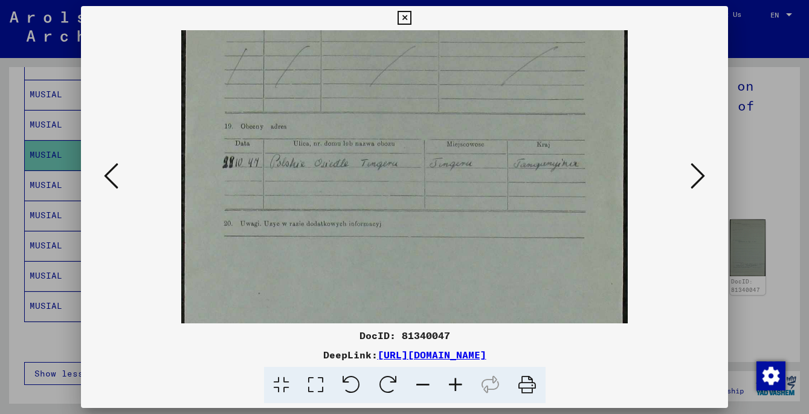
click at [455, 384] on icon at bounding box center [455, 385] width 33 height 37
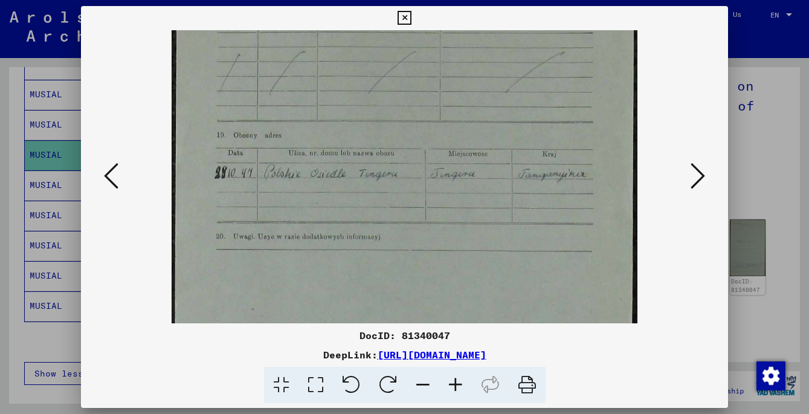
click at [455, 383] on icon at bounding box center [455, 385] width 33 height 37
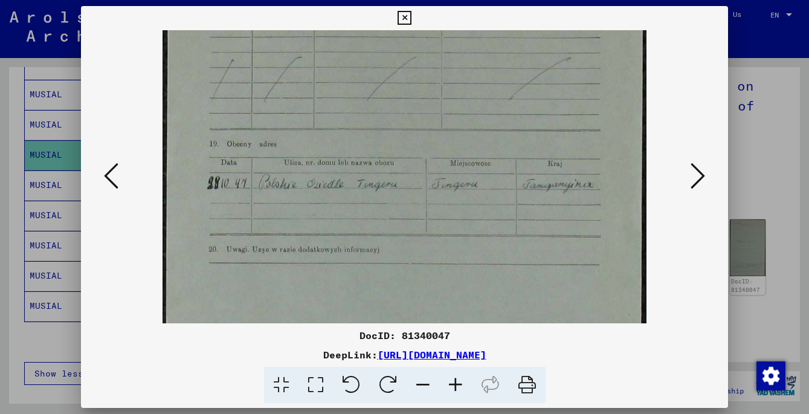
click at [455, 383] on icon at bounding box center [455, 385] width 33 height 37
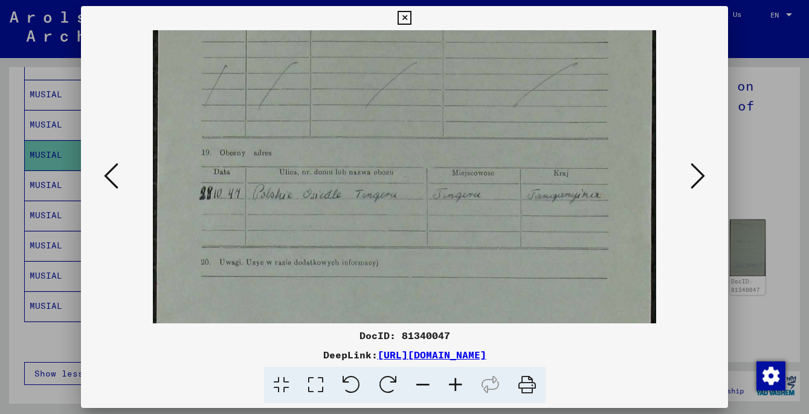
click at [115, 179] on icon at bounding box center [111, 175] width 15 height 29
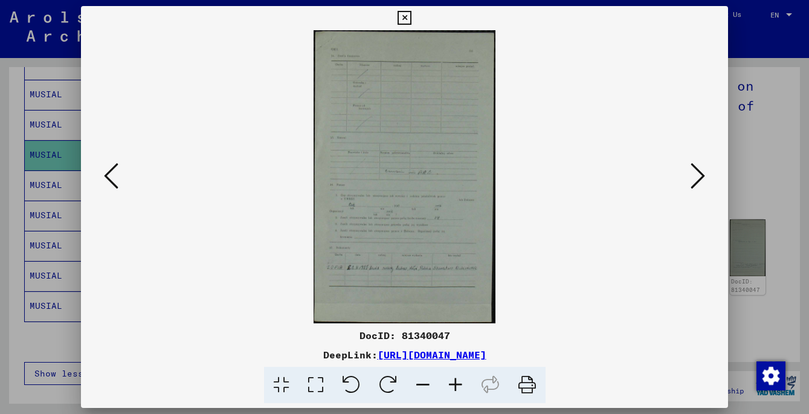
click at [455, 383] on icon at bounding box center [455, 385] width 33 height 37
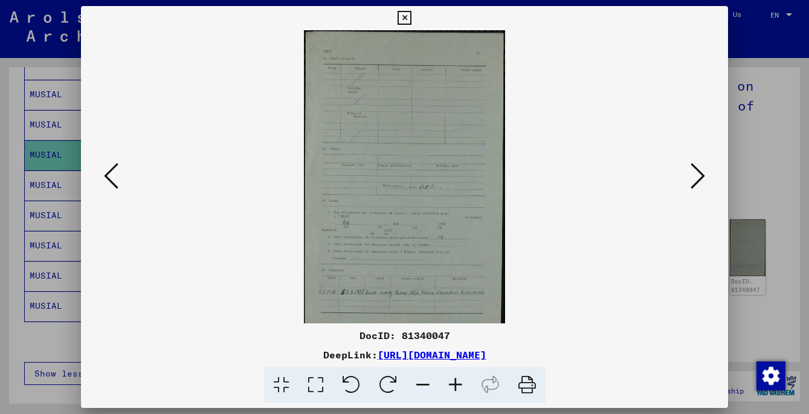
click at [455, 383] on icon at bounding box center [455, 385] width 33 height 37
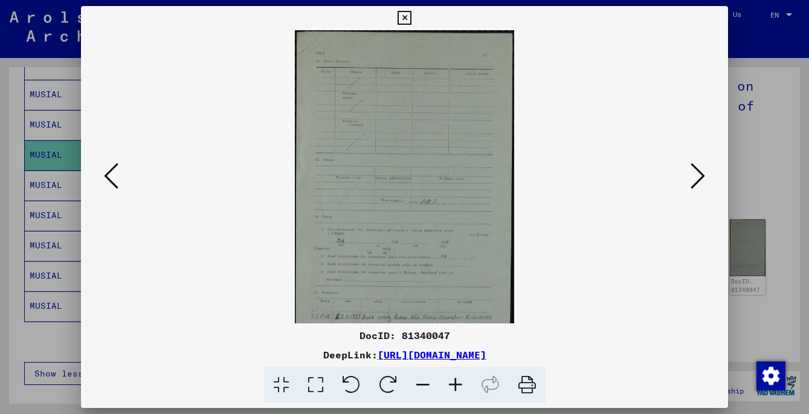
click at [455, 383] on icon at bounding box center [455, 385] width 33 height 37
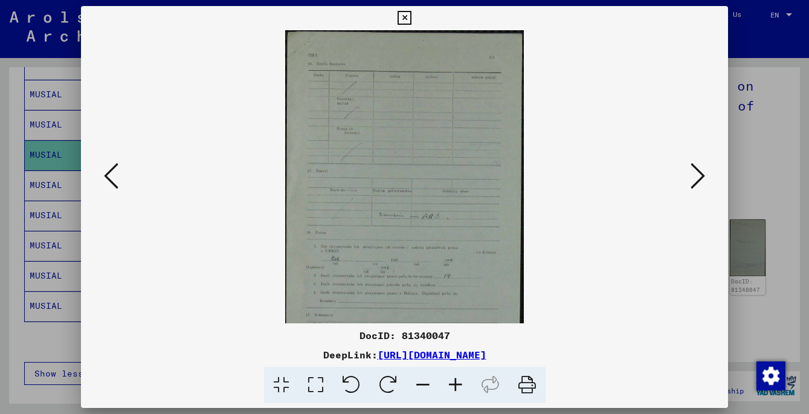
click at [455, 383] on icon at bounding box center [455, 385] width 33 height 37
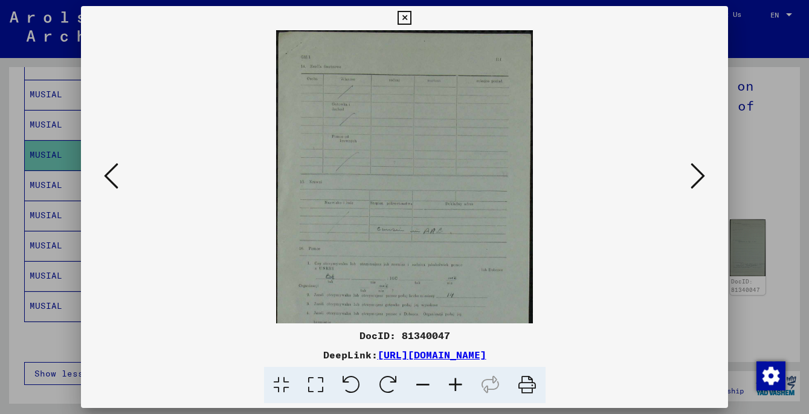
click at [455, 383] on icon at bounding box center [455, 385] width 33 height 37
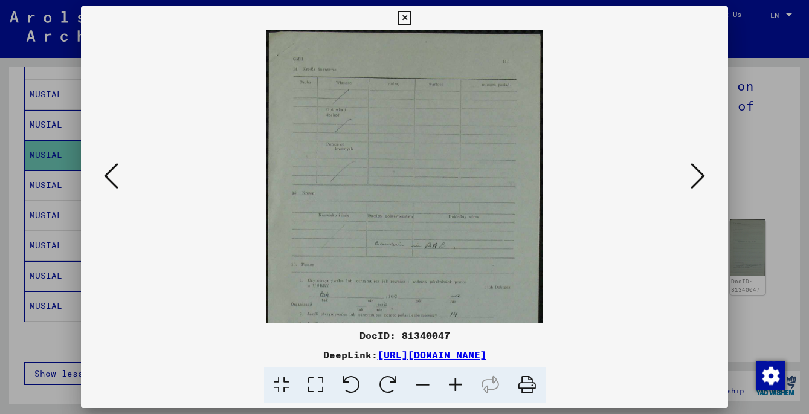
click at [455, 383] on icon at bounding box center [455, 385] width 33 height 37
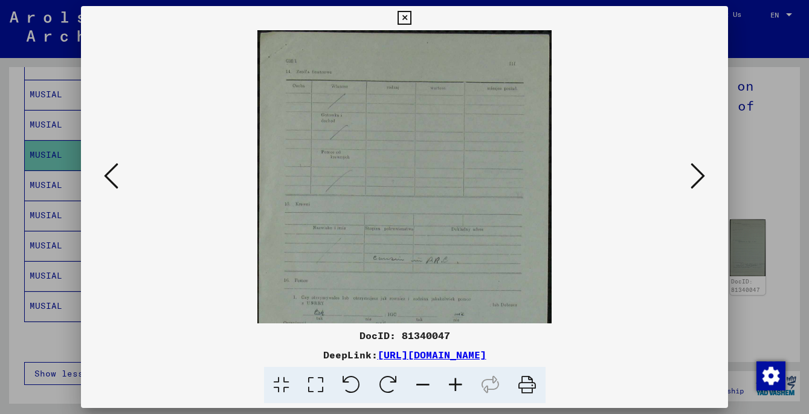
click at [455, 383] on icon at bounding box center [455, 385] width 33 height 37
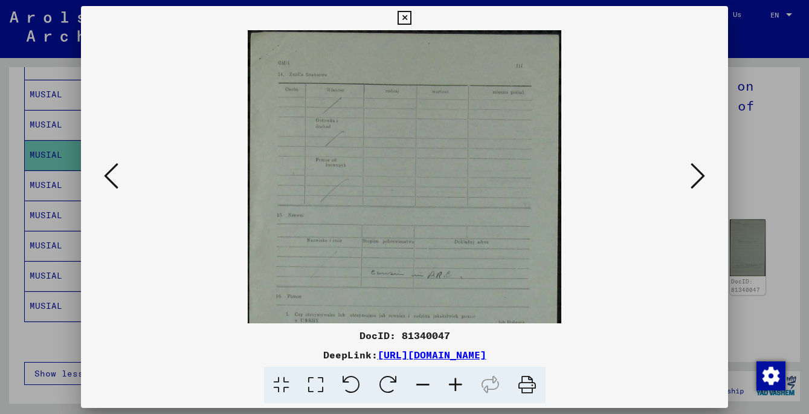
click at [455, 383] on icon at bounding box center [455, 385] width 33 height 37
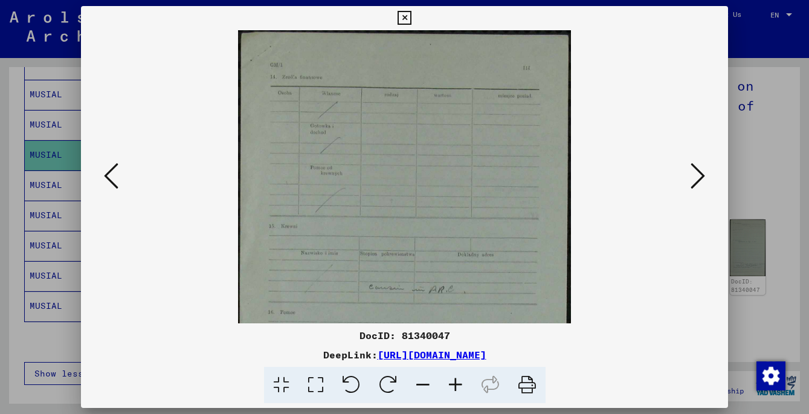
click at [455, 383] on icon at bounding box center [455, 385] width 33 height 37
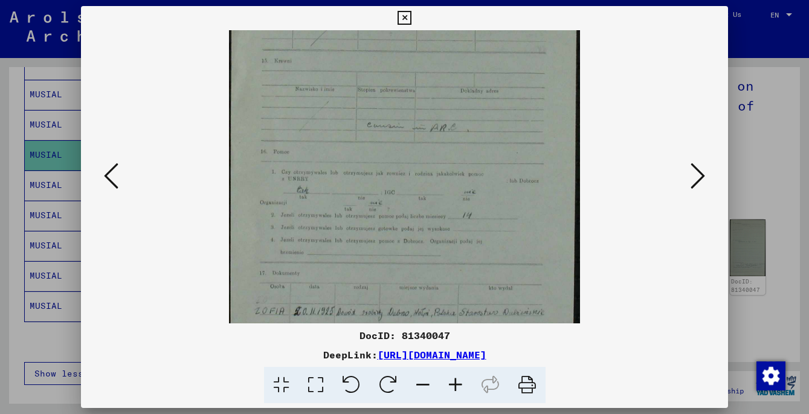
drag, startPoint x: 585, startPoint y: 263, endPoint x: 589, endPoint y: 86, distance: 176.6
click at [589, 86] on viewer-one-image at bounding box center [404, 0] width 565 height 293
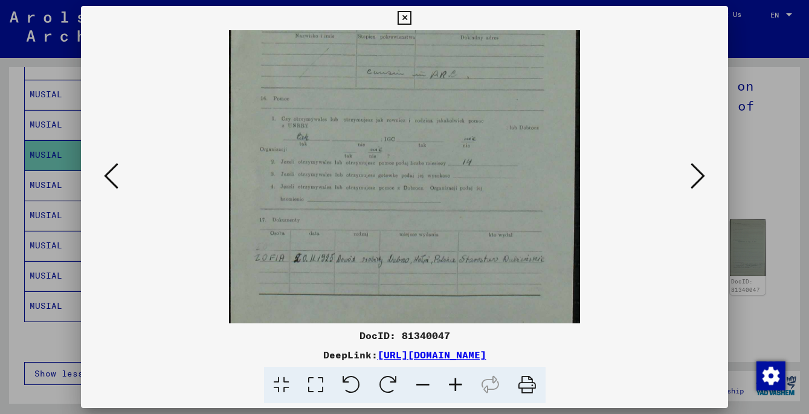
scroll to position [272, 0]
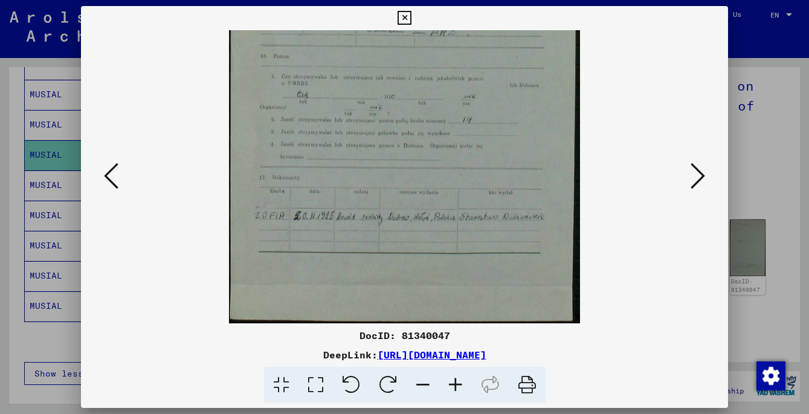
drag, startPoint x: 568, startPoint y: 248, endPoint x: 574, endPoint y: 158, distance: 90.9
click at [574, 158] on img at bounding box center [404, 40] width 351 height 565
click at [458, 386] on icon at bounding box center [455, 385] width 33 height 37
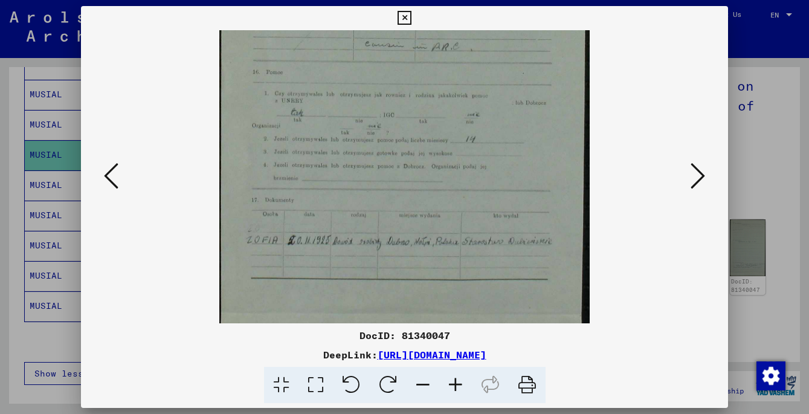
click at [458, 386] on icon at bounding box center [455, 385] width 33 height 37
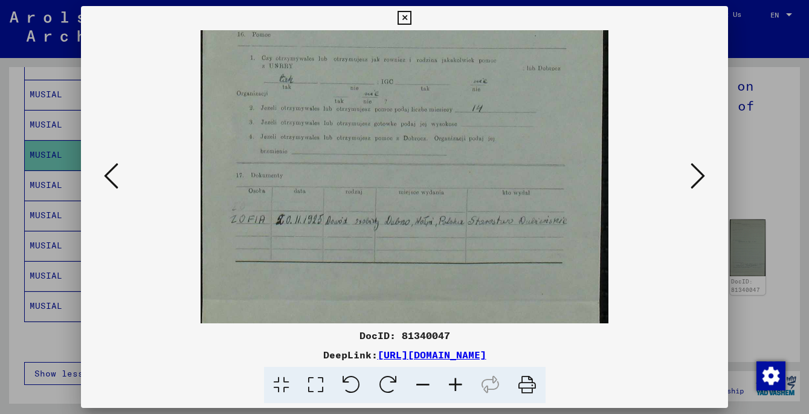
scroll to position [363, 0]
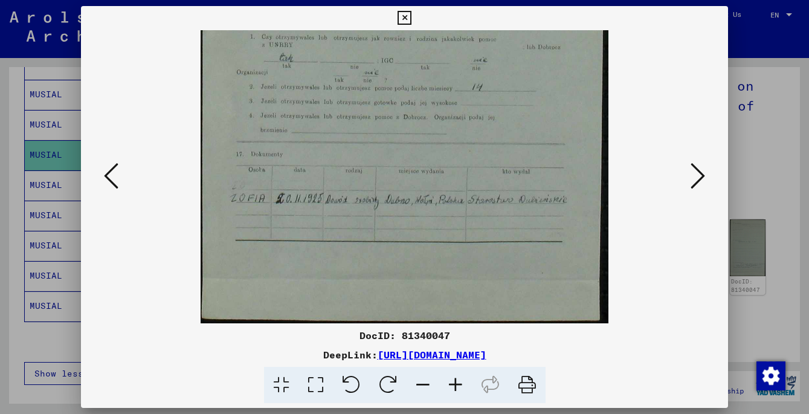
drag, startPoint x: 487, startPoint y: 250, endPoint x: 524, endPoint y: 140, distance: 115.5
click at [458, 393] on icon at bounding box center [455, 385] width 33 height 37
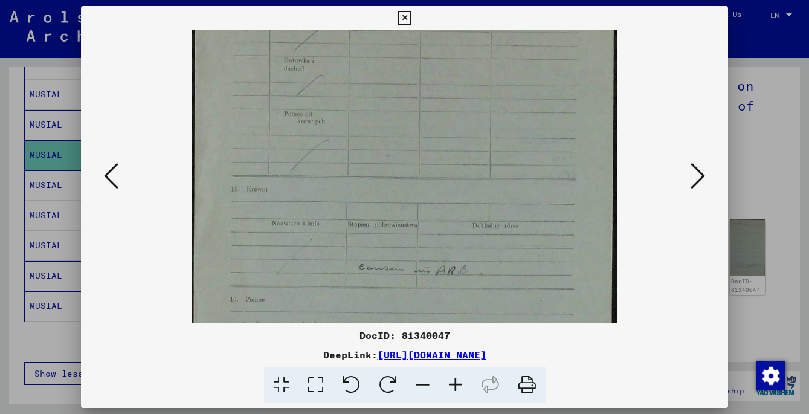
scroll to position [91, 0]
drag, startPoint x: 441, startPoint y: 165, endPoint x: 368, endPoint y: 431, distance: 276.0
click at [368, 413] on html "**********" at bounding box center [404, 207] width 809 height 414
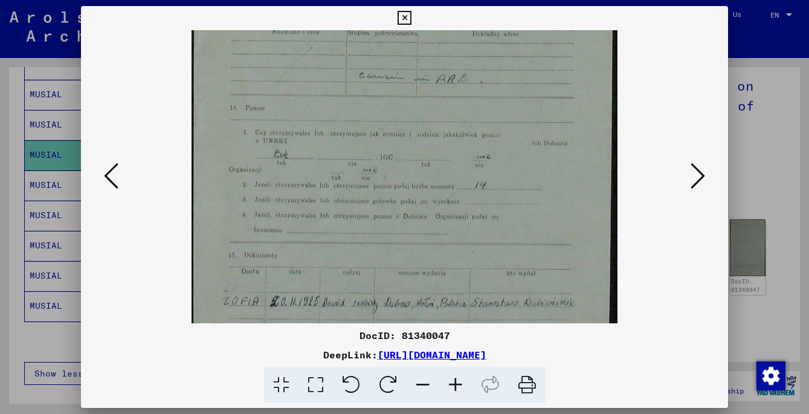
drag, startPoint x: 447, startPoint y: 134, endPoint x: 472, endPoint y: 150, distance: 30.2
click at [479, 136] on img at bounding box center [405, 89] width 426 height 686
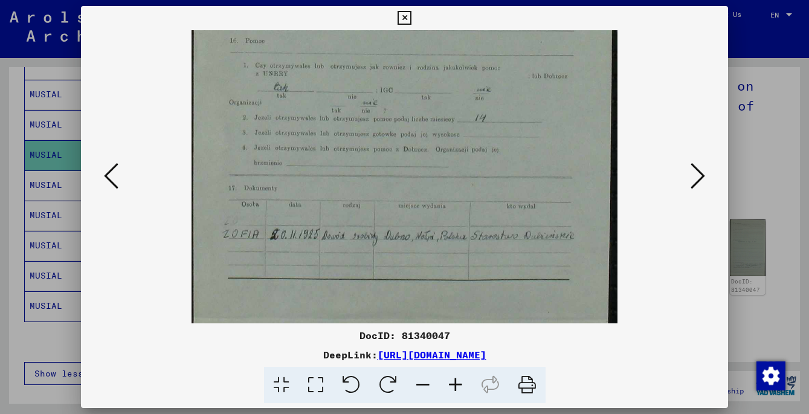
scroll to position [393, 0]
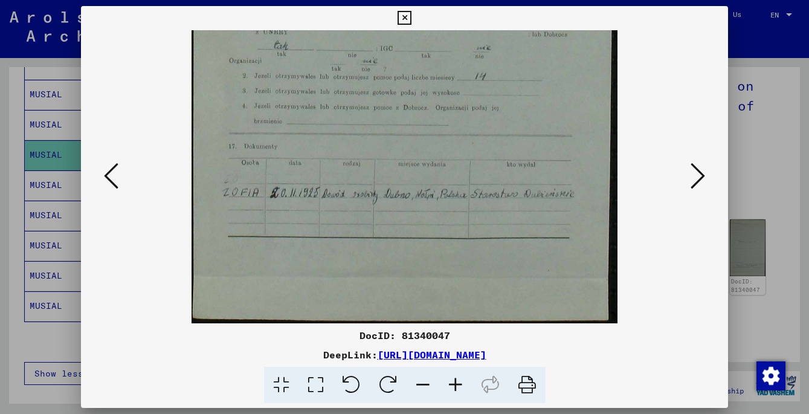
drag, startPoint x: 409, startPoint y: 299, endPoint x: 466, endPoint y: 154, distance: 155.8
click at [456, 386] on icon at bounding box center [455, 385] width 33 height 37
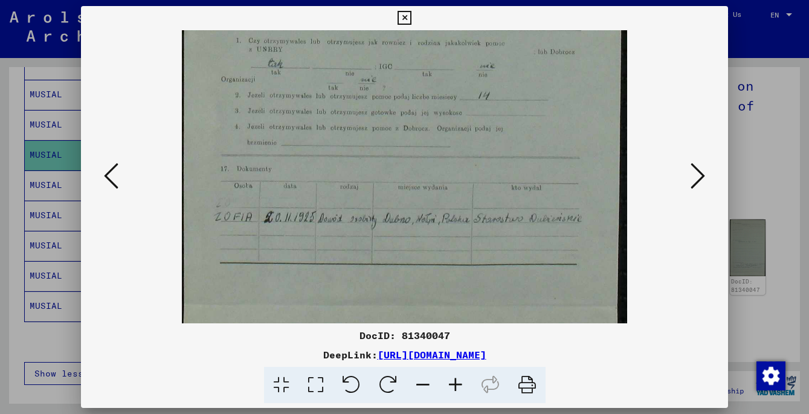
click at [456, 386] on icon at bounding box center [455, 385] width 33 height 37
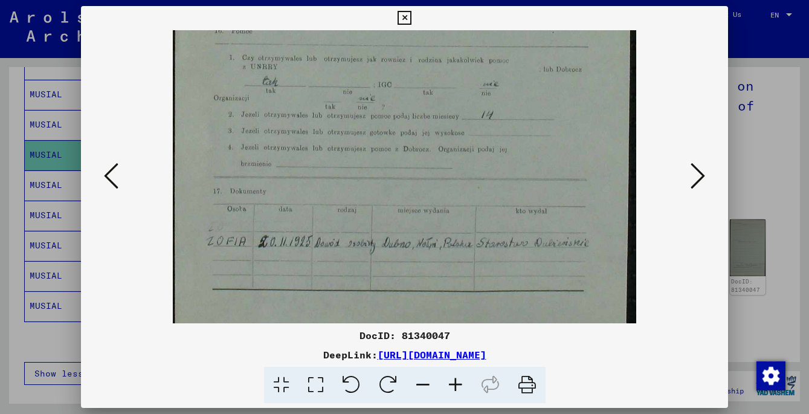
click at [456, 386] on icon at bounding box center [455, 385] width 33 height 37
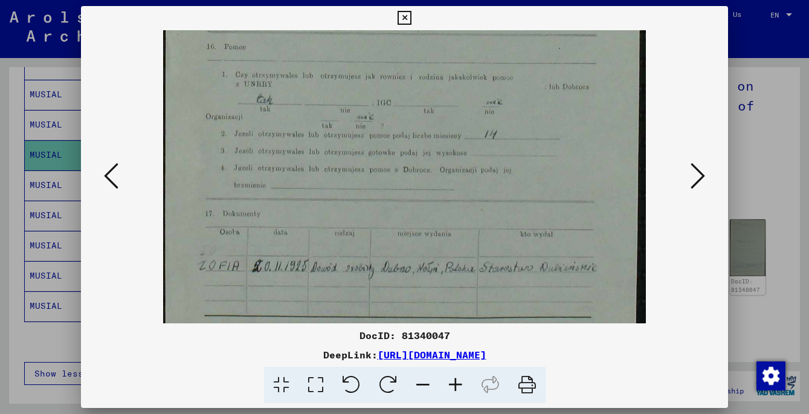
click at [111, 181] on icon at bounding box center [111, 175] width 15 height 29
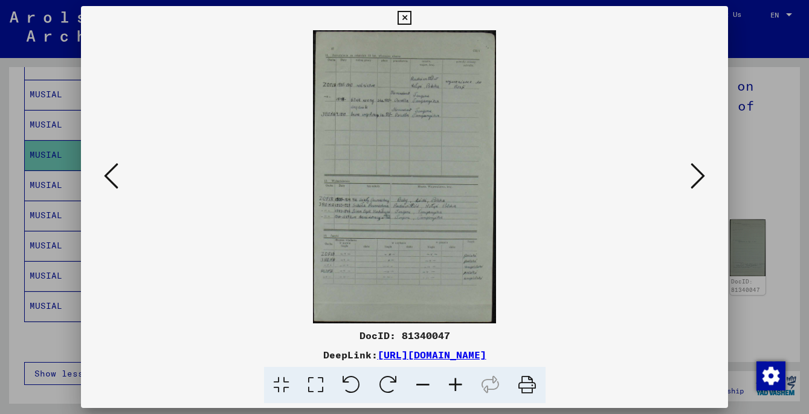
scroll to position [0, 0]
click at [455, 385] on icon at bounding box center [455, 385] width 33 height 37
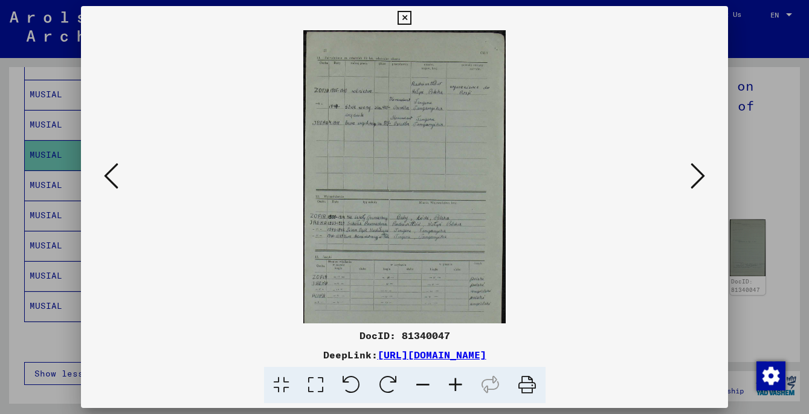
click at [455, 386] on icon at bounding box center [455, 385] width 33 height 37
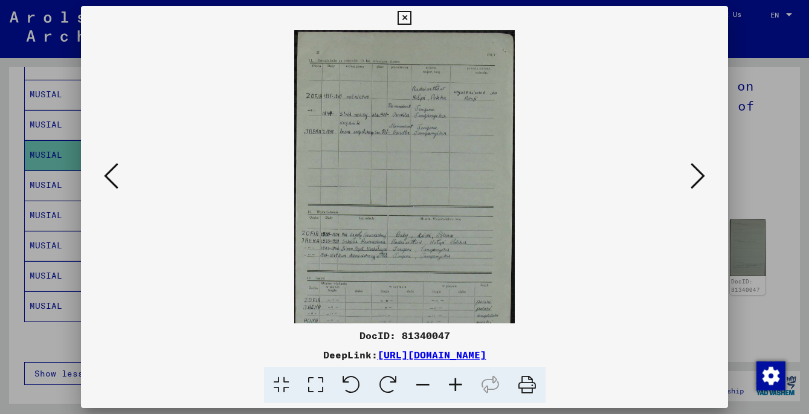
click at [455, 386] on icon at bounding box center [455, 385] width 33 height 37
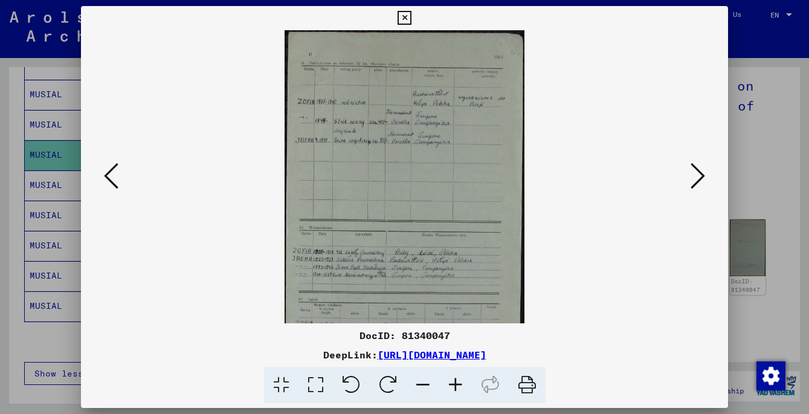
click at [455, 386] on icon at bounding box center [455, 385] width 33 height 37
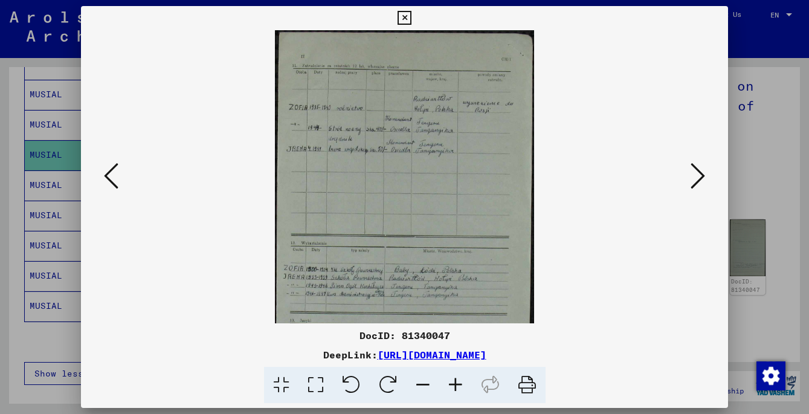
click at [454, 386] on icon at bounding box center [455, 385] width 33 height 37
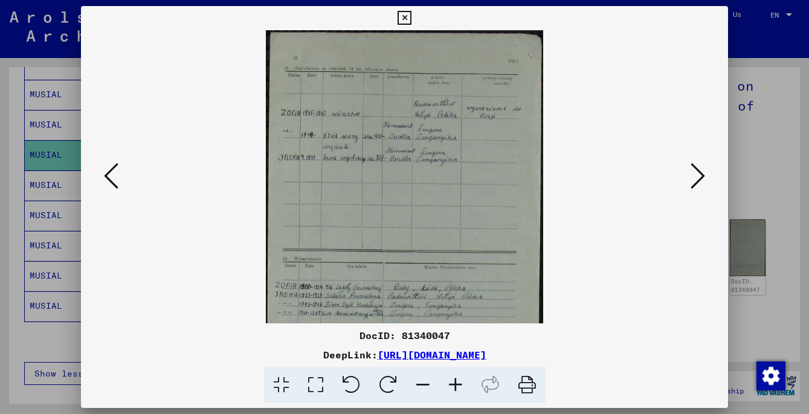
click at [454, 386] on icon at bounding box center [455, 385] width 33 height 37
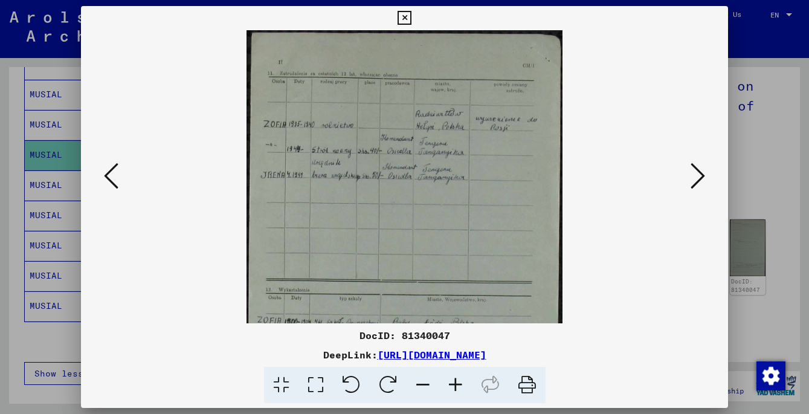
click at [454, 386] on icon at bounding box center [455, 385] width 33 height 37
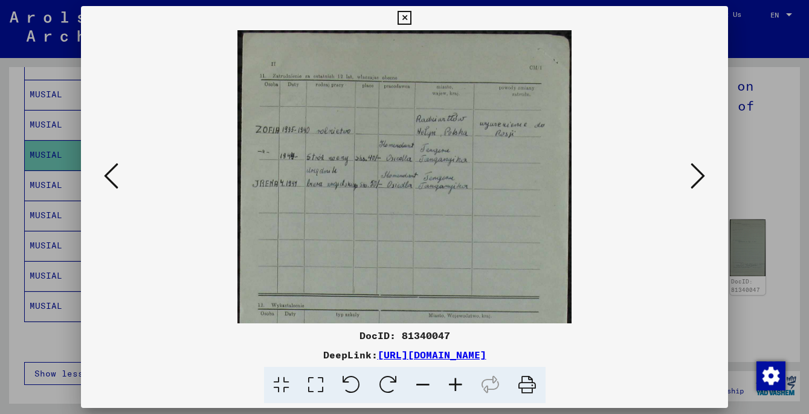
click at [454, 386] on icon at bounding box center [455, 385] width 33 height 37
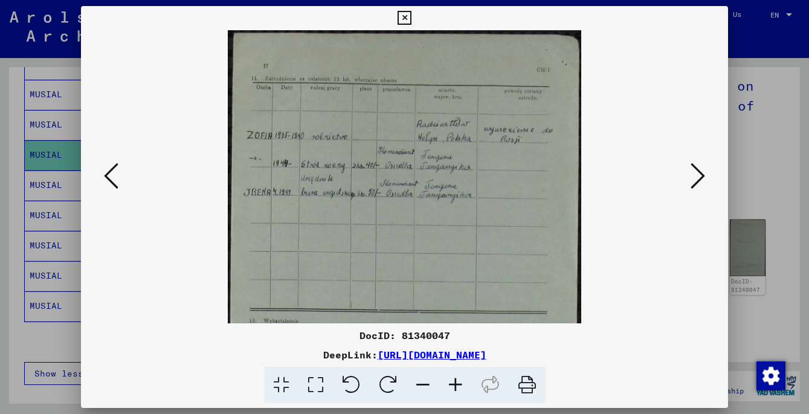
click at [454, 386] on icon at bounding box center [455, 385] width 33 height 37
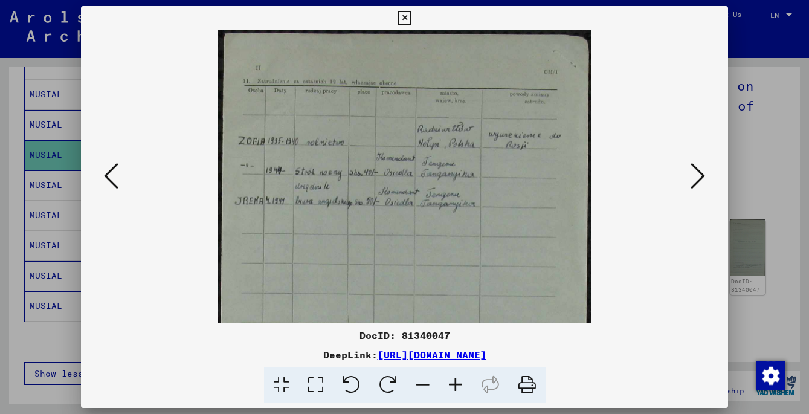
click at [453, 386] on icon at bounding box center [455, 385] width 33 height 37
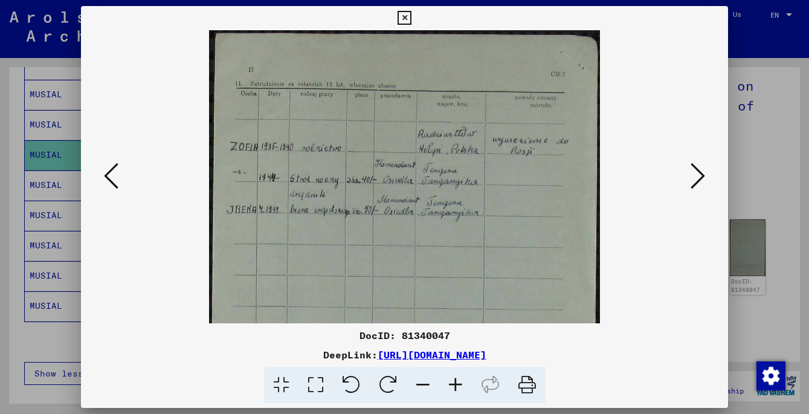
click at [453, 386] on icon at bounding box center [455, 385] width 33 height 37
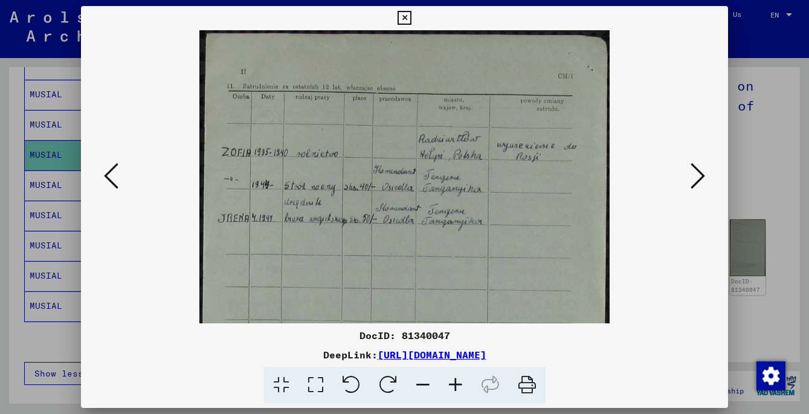
click at [453, 385] on icon at bounding box center [455, 385] width 33 height 37
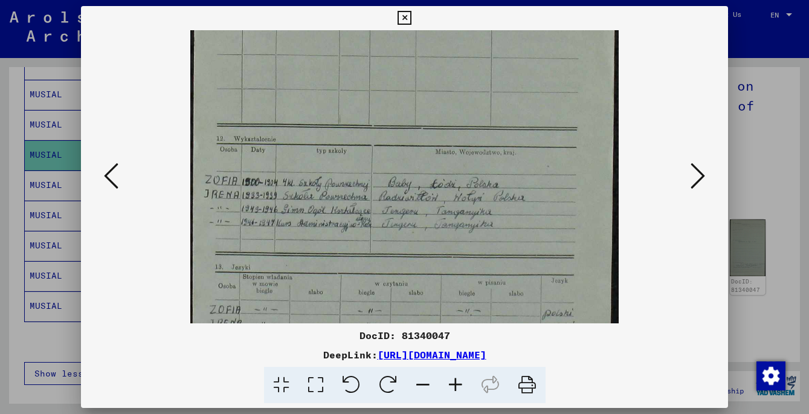
scroll to position [245, 0]
drag, startPoint x: 423, startPoint y: 264, endPoint x: 551, endPoint y: 23, distance: 272.6
click at [551, 23] on div "DocID: 81340047 DeepLink: [URL][DOMAIN_NAME]" at bounding box center [404, 205] width 647 height 398
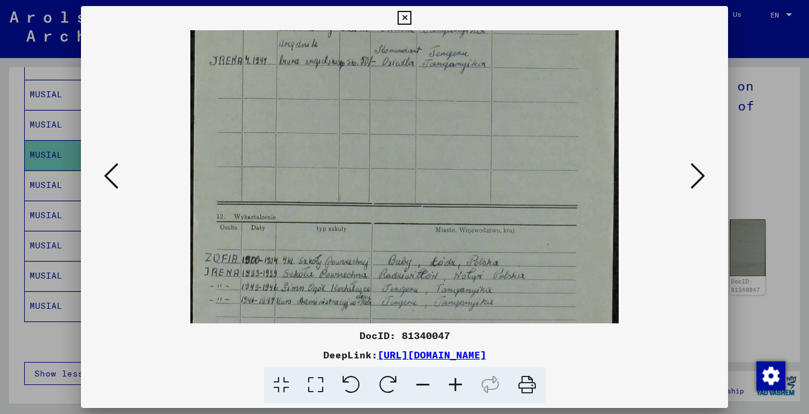
scroll to position [167, 0]
drag, startPoint x: 496, startPoint y: 181, endPoint x: 505, endPoint y: 223, distance: 42.6
click at [505, 223] on img at bounding box center [404, 206] width 429 height 686
click at [110, 181] on icon at bounding box center [111, 175] width 15 height 29
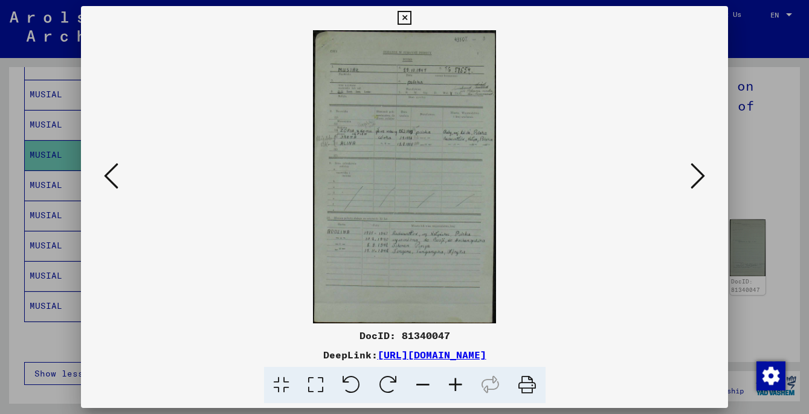
drag, startPoint x: 406, startPoint y: 240, endPoint x: 409, endPoint y: 224, distance: 16.0
click at [409, 224] on img at bounding box center [404, 176] width 183 height 293
click at [460, 381] on icon at bounding box center [455, 385] width 33 height 37
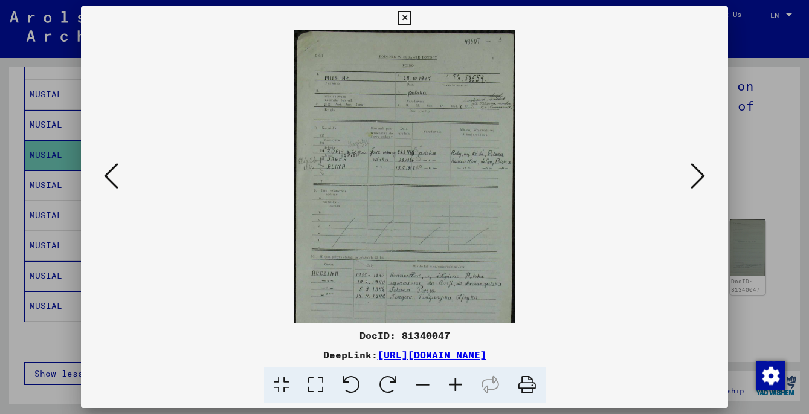
click at [460, 381] on icon at bounding box center [455, 385] width 33 height 37
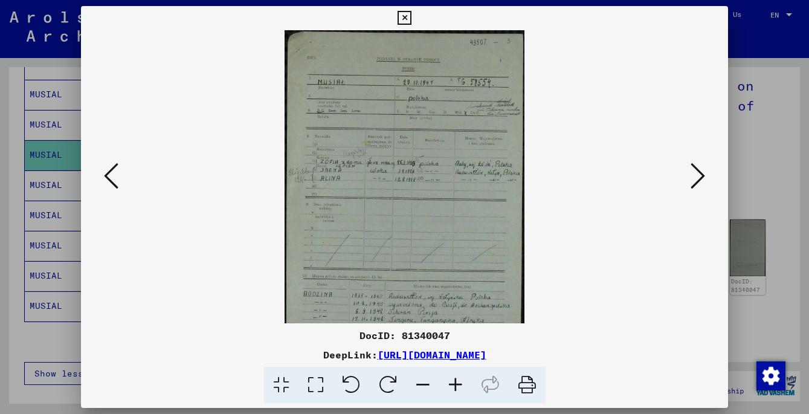
click at [460, 381] on icon at bounding box center [455, 385] width 33 height 37
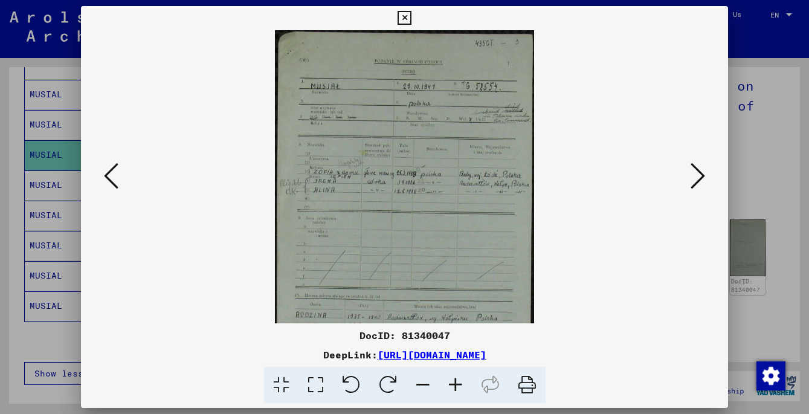
click at [460, 381] on icon at bounding box center [455, 385] width 33 height 37
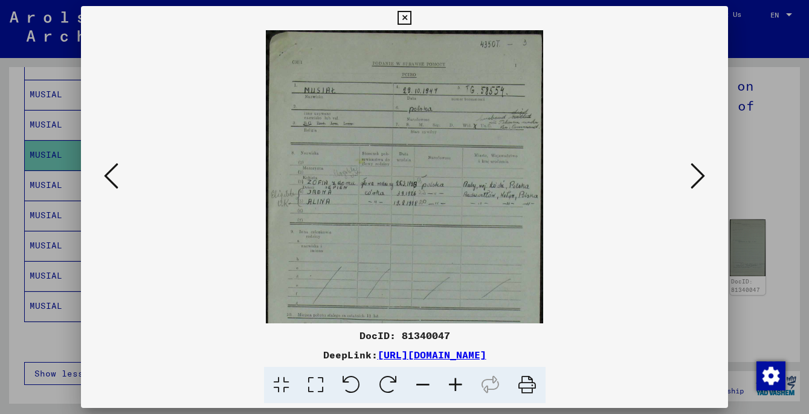
click at [460, 381] on icon at bounding box center [455, 385] width 33 height 37
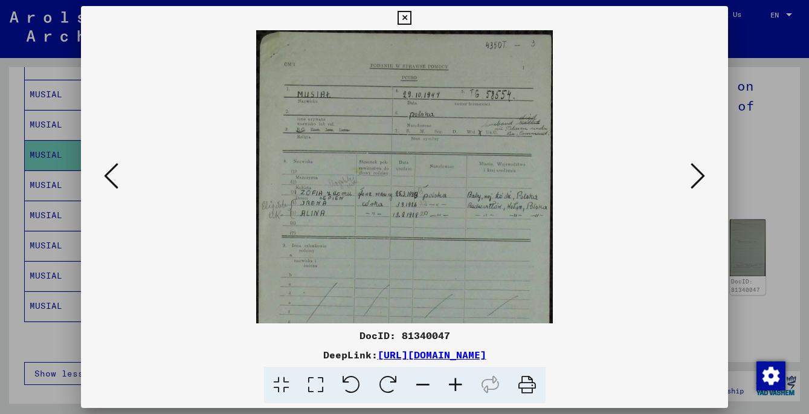
click at [460, 380] on icon at bounding box center [455, 385] width 33 height 37
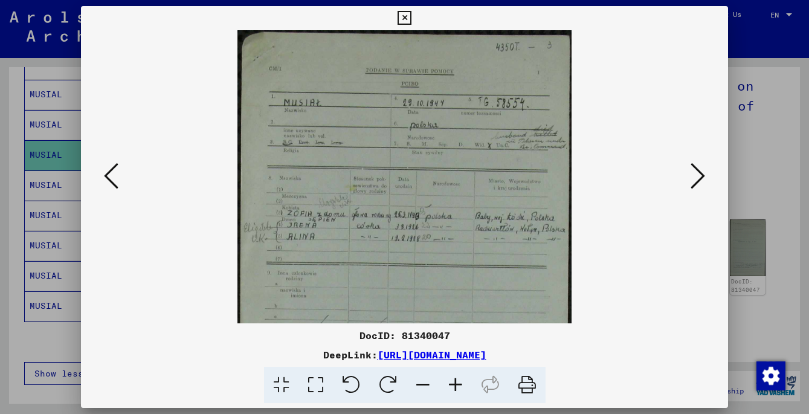
click at [460, 380] on icon at bounding box center [455, 385] width 33 height 37
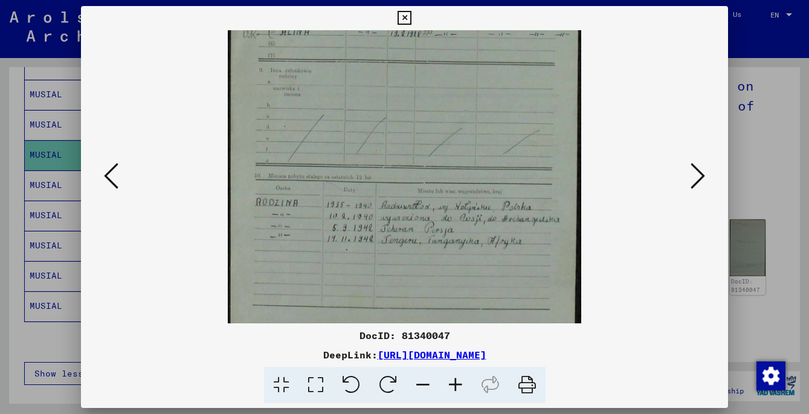
scroll to position [218, 0]
drag, startPoint x: 513, startPoint y: 287, endPoint x: 552, endPoint y: 70, distance: 221.0
click at [552, 70] on img at bounding box center [405, 95] width 354 height 565
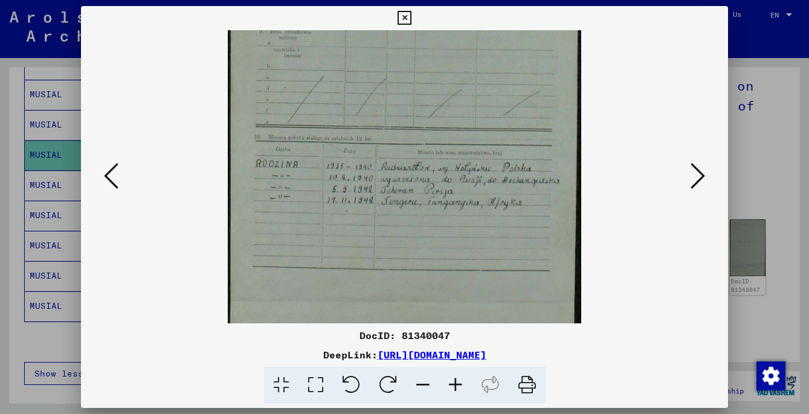
scroll to position [256, 0]
drag, startPoint x: 478, startPoint y: 239, endPoint x: 488, endPoint y: 201, distance: 38.7
click at [488, 201] on img at bounding box center [405, 57] width 354 height 565
click at [460, 387] on icon at bounding box center [455, 385] width 33 height 37
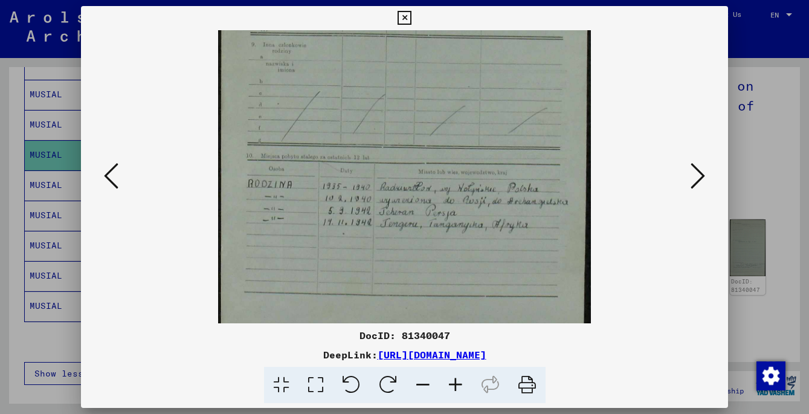
click at [459, 386] on icon at bounding box center [455, 385] width 33 height 37
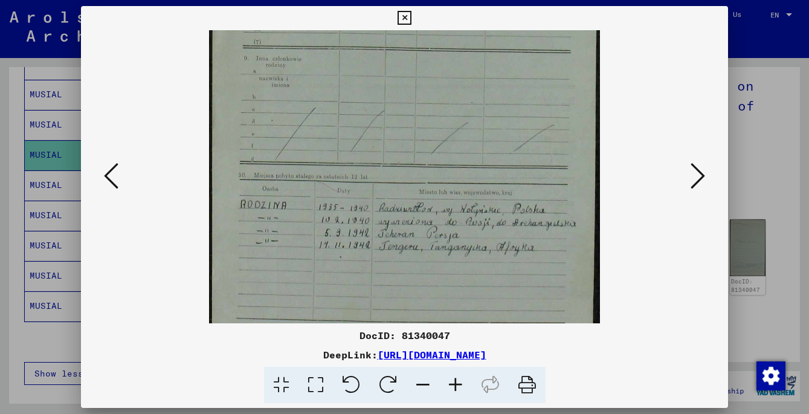
click at [459, 386] on icon at bounding box center [455, 385] width 33 height 37
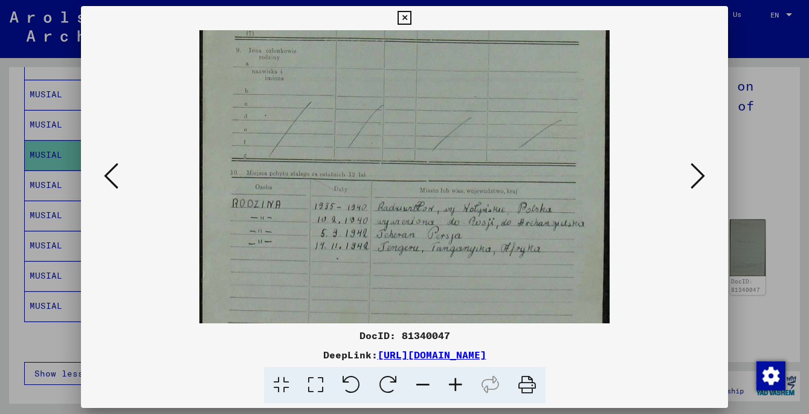
scroll to position [363, 0]
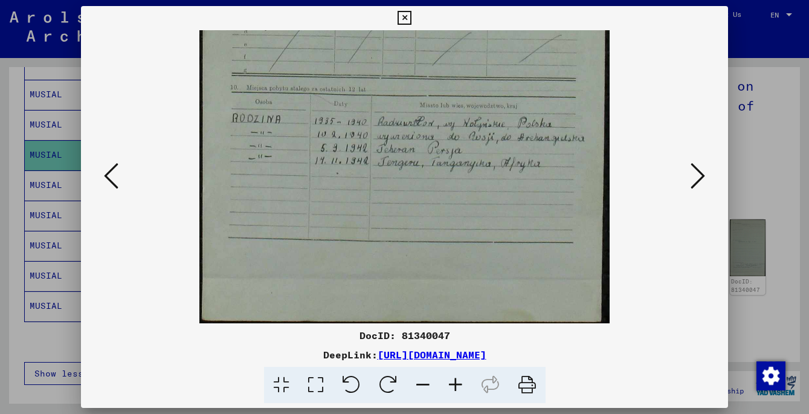
drag, startPoint x: 485, startPoint y: 299, endPoint x: 493, endPoint y: 173, distance: 126.0
click at [105, 176] on icon at bounding box center [111, 175] width 15 height 29
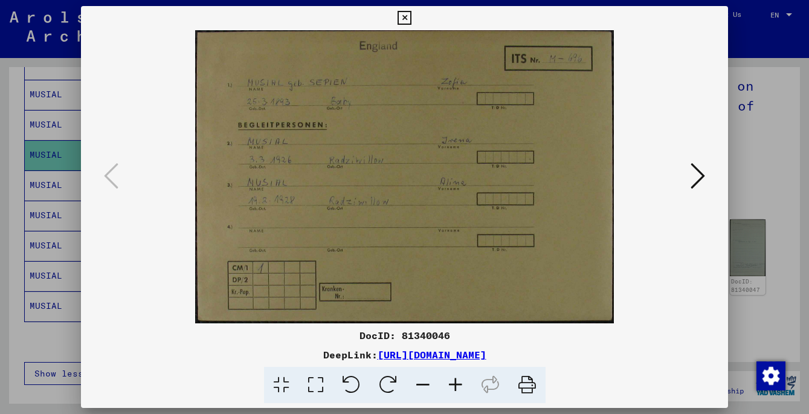
click at [404, 16] on icon at bounding box center [405, 18] width 14 height 15
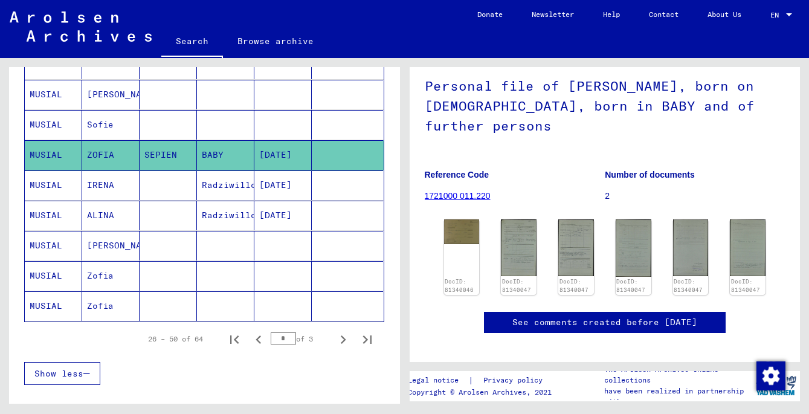
click at [54, 216] on mat-cell "MUSIAL" at bounding box center [53, 216] width 57 height 30
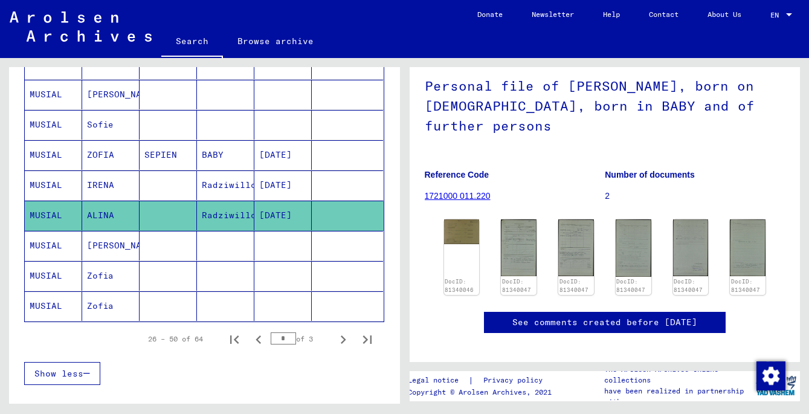
click at [54, 216] on mat-cell "MUSIAL" at bounding box center [53, 216] width 57 height 30
click at [109, 209] on mat-cell "ALINA" at bounding box center [110, 216] width 57 height 30
click at [38, 214] on mat-cell "MUSIAL" at bounding box center [53, 216] width 57 height 30
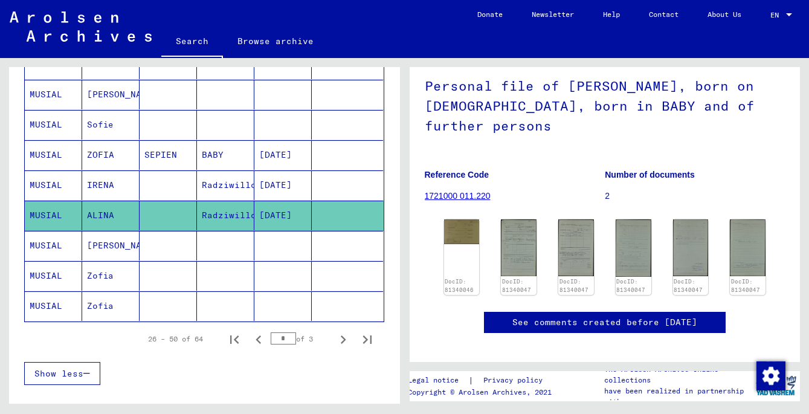
click at [38, 214] on mat-cell "MUSIAL" at bounding box center [53, 216] width 57 height 30
click at [39, 214] on mat-cell "MUSIAL" at bounding box center [53, 216] width 57 height 30
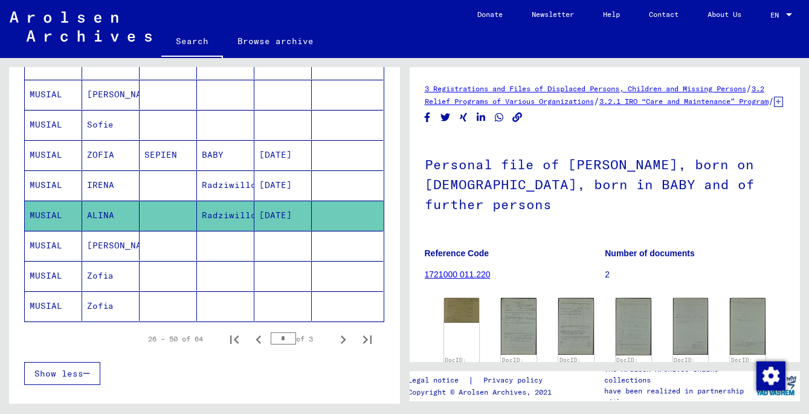
click at [190, 215] on mat-cell at bounding box center [168, 216] width 57 height 30
click at [97, 181] on mat-cell "IRENA" at bounding box center [110, 185] width 57 height 30
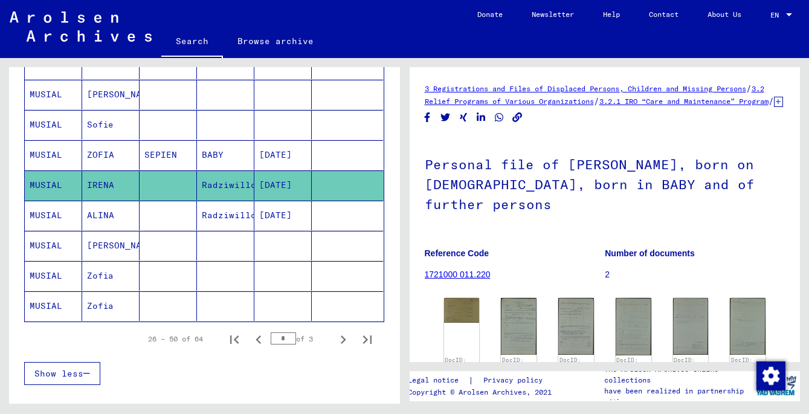
click at [97, 181] on mat-cell "IRENA" at bounding box center [110, 185] width 57 height 30
click at [96, 213] on mat-cell "ALINA" at bounding box center [110, 216] width 57 height 30
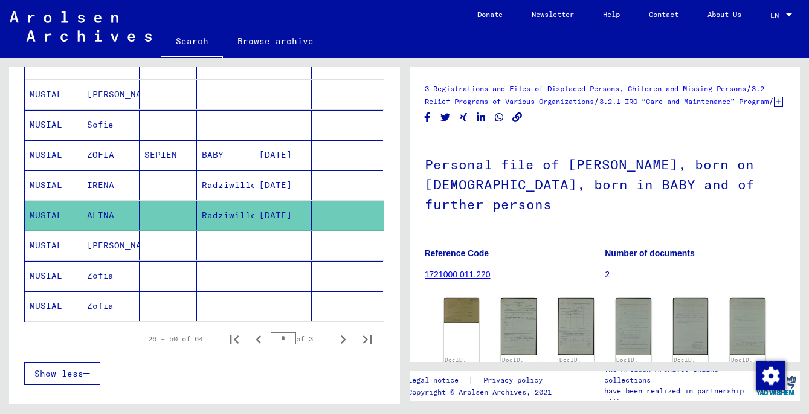
click at [96, 213] on mat-cell "ALINA" at bounding box center [110, 216] width 57 height 30
click at [214, 111] on mat-cell at bounding box center [225, 125] width 57 height 30
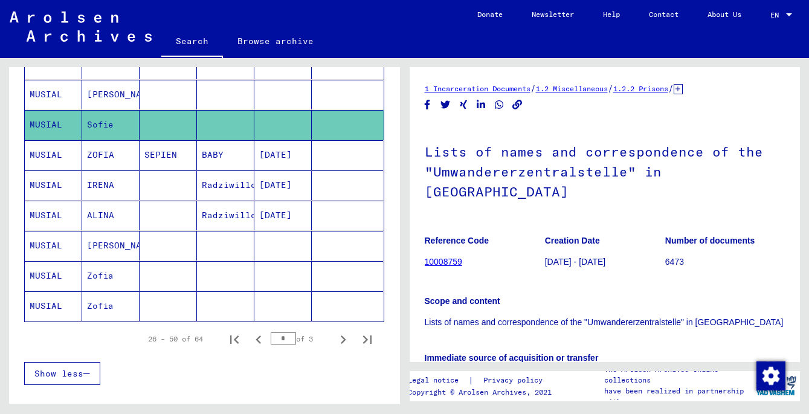
click at [103, 215] on mat-cell "ALINA" at bounding box center [110, 216] width 57 height 30
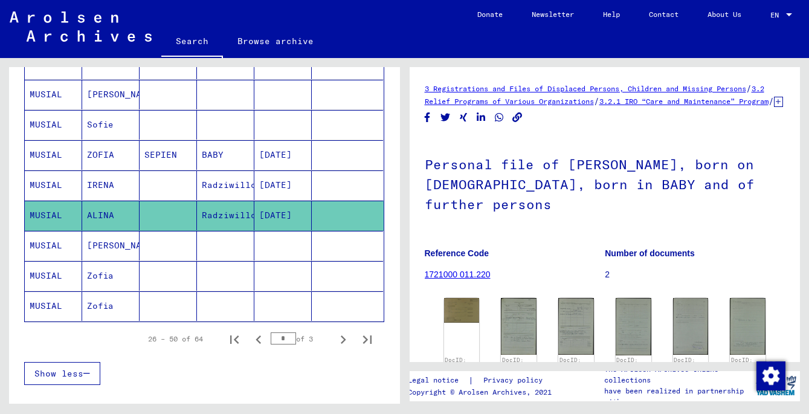
click at [56, 216] on mat-cell "MUSIAL" at bounding box center [53, 216] width 57 height 30
click at [56, 174] on mat-cell "MUSIAL" at bounding box center [53, 185] width 57 height 30
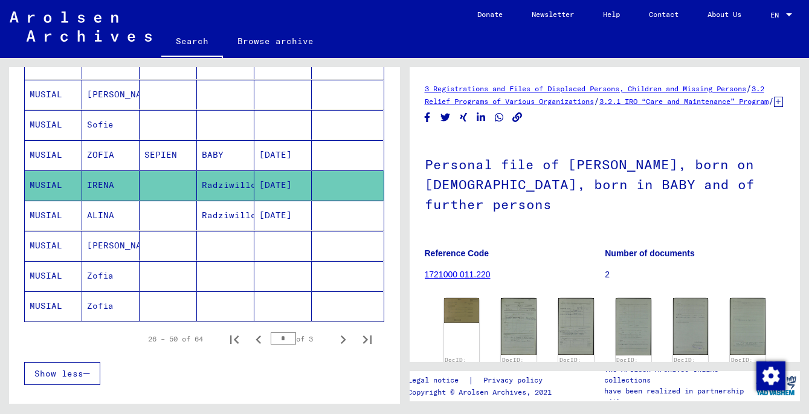
click at [55, 206] on mat-cell "MUSIAL" at bounding box center [53, 216] width 57 height 30
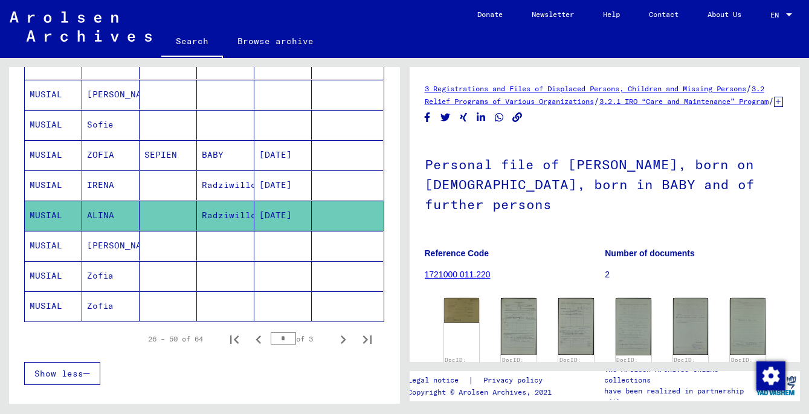
click at [225, 216] on mat-cell "Radziwillow" at bounding box center [225, 216] width 57 height 30
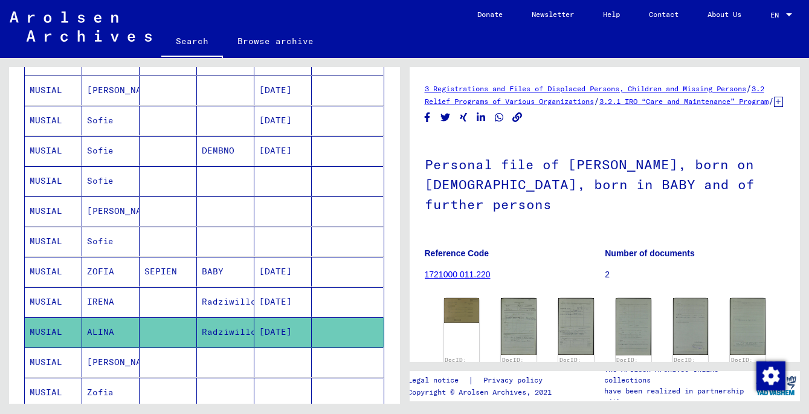
scroll to position [591, 0]
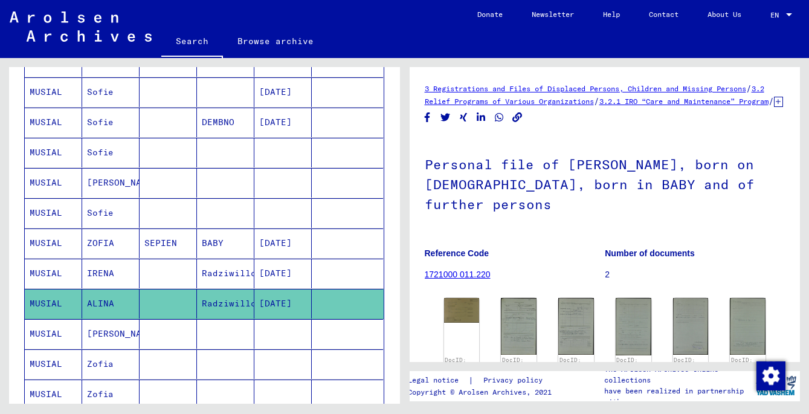
click at [101, 299] on mat-cell "ALINA" at bounding box center [110, 304] width 57 height 30
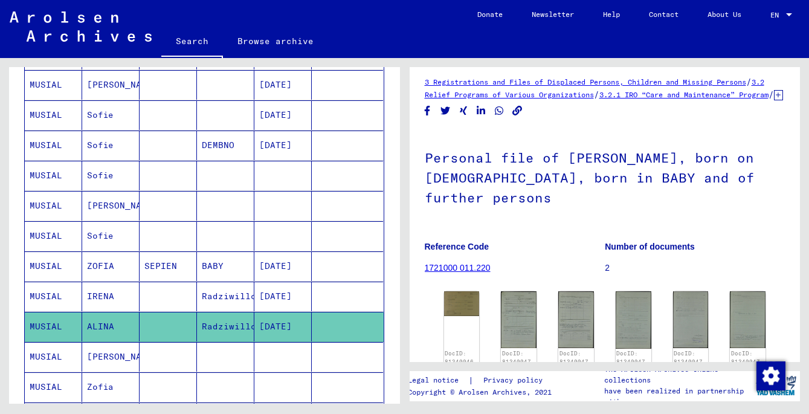
scroll to position [7, 0]
click at [640, 169] on h1 "Personal file of [PERSON_NAME], born on [DEMOGRAPHIC_DATA], born in BABY and of…" at bounding box center [605, 175] width 361 height 93
click at [623, 183] on h1 "Personal file of [PERSON_NAME], born on [DEMOGRAPHIC_DATA], born in BABY and of…" at bounding box center [605, 175] width 361 height 93
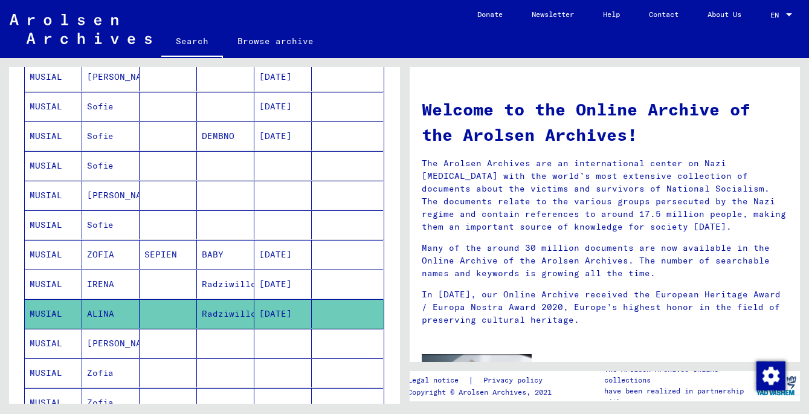
scroll to position [560, 0]
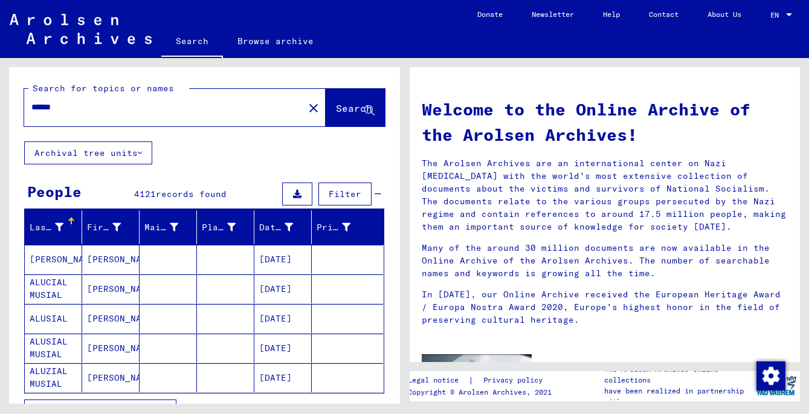
click at [79, 106] on input "******" at bounding box center [160, 107] width 258 height 13
type input "**********"
click at [336, 113] on span "Search" at bounding box center [354, 108] width 36 height 12
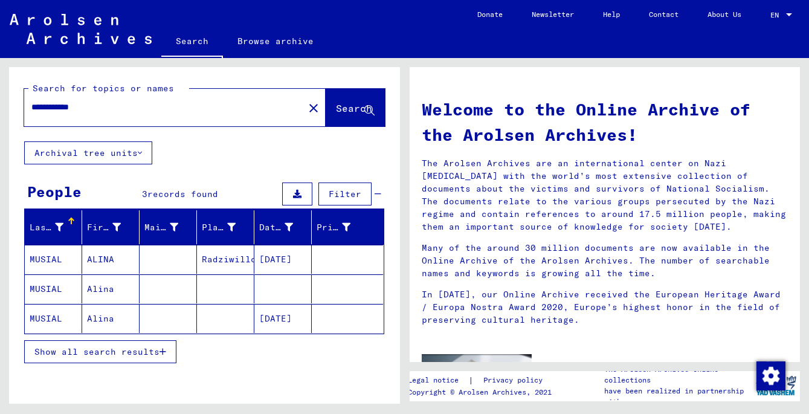
click at [51, 264] on mat-cell "MUSIAL" at bounding box center [53, 259] width 57 height 29
